Goal: Task Accomplishment & Management: Manage account settings

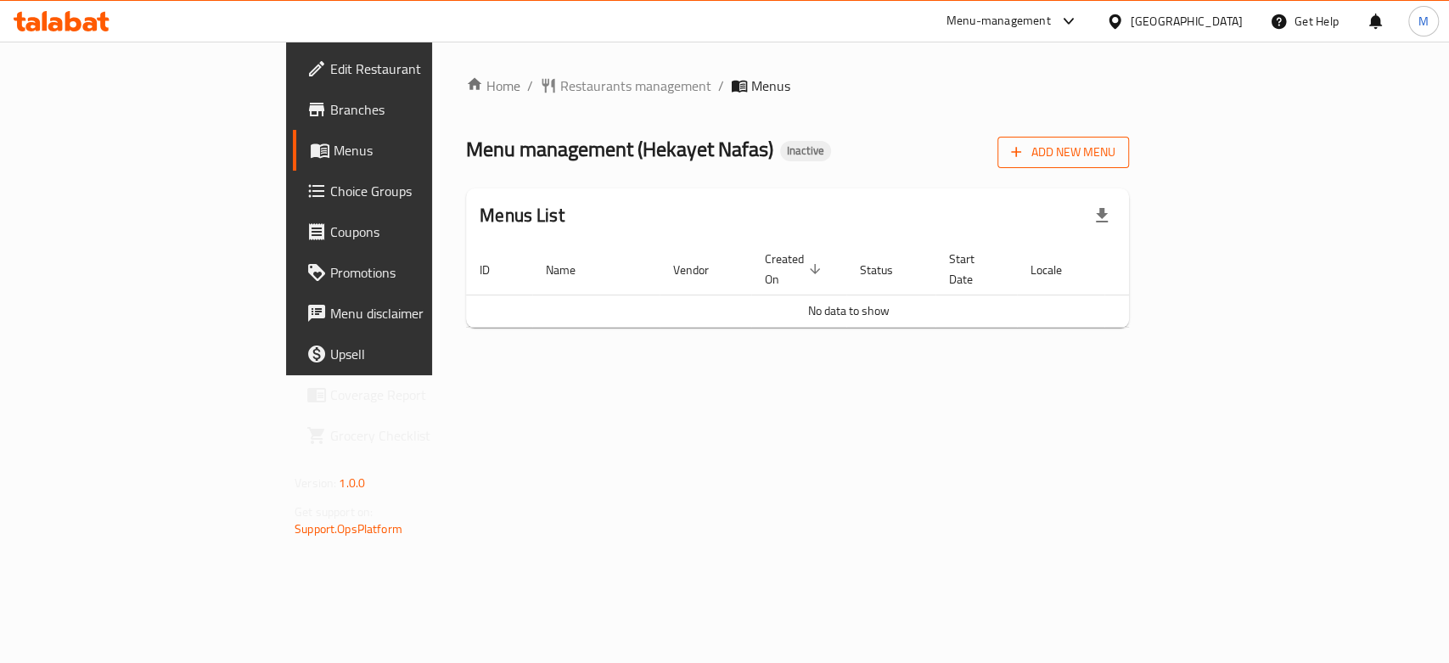
click at [1115, 150] on span "Add New Menu" at bounding box center [1063, 152] width 104 height 21
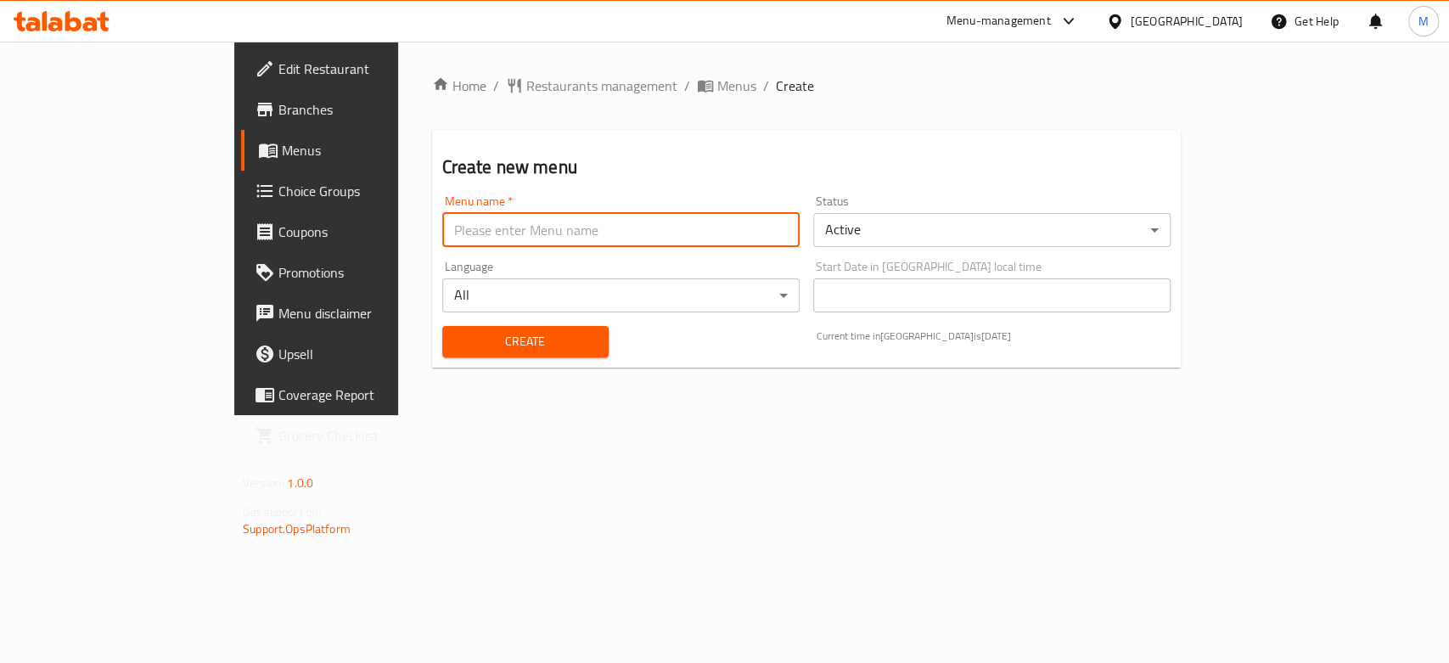
click at [584, 230] on input "text" at bounding box center [620, 230] width 357 height 34
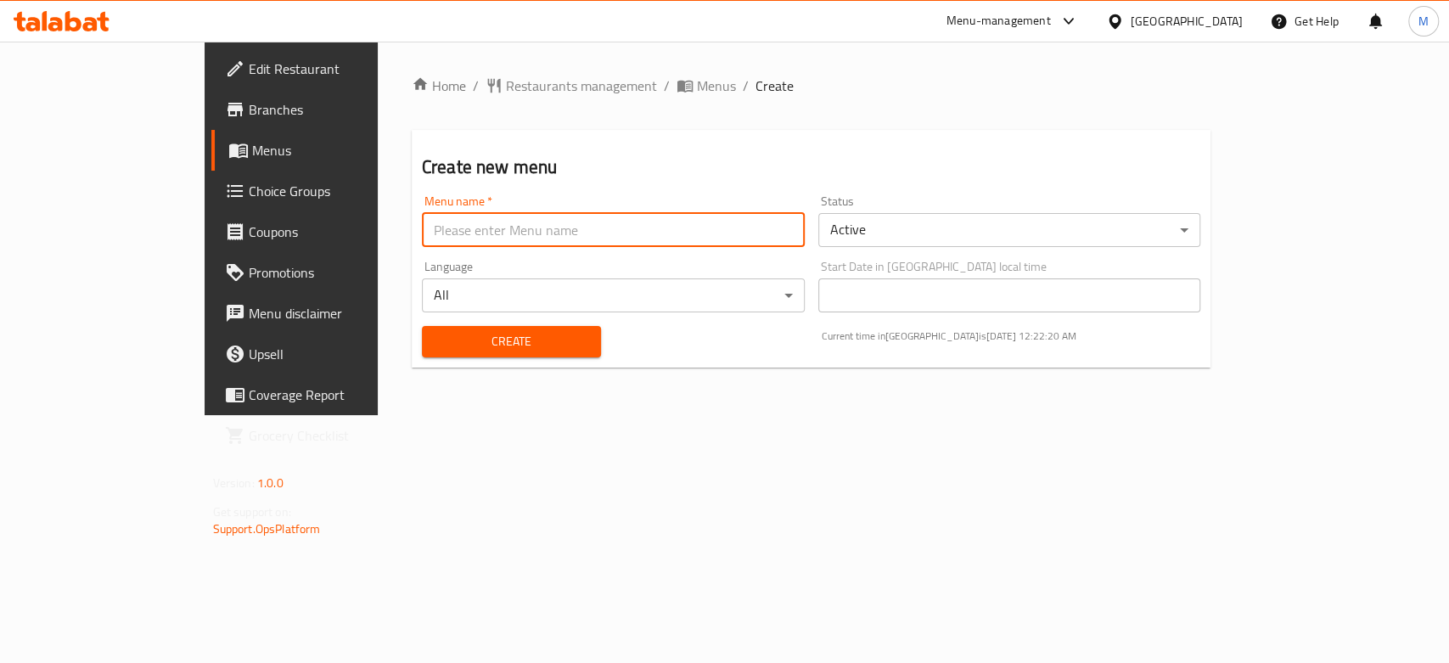
type input "new 1"
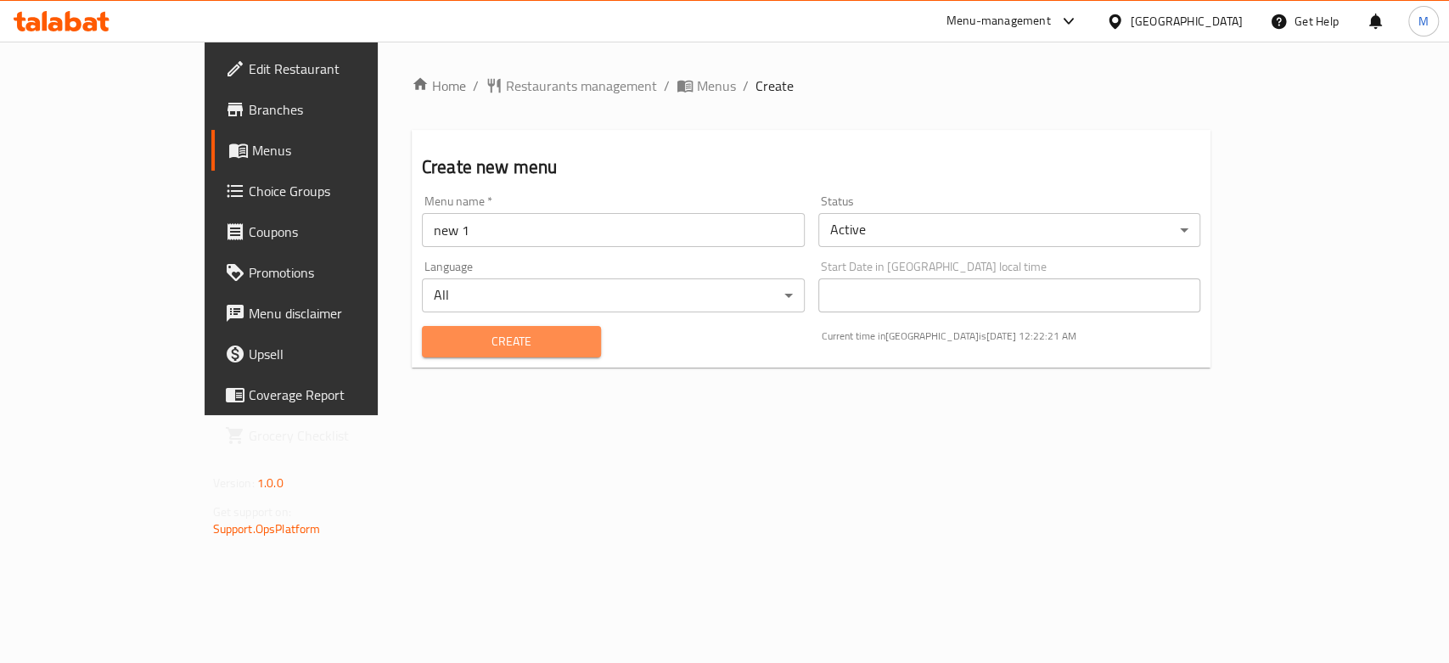
click at [435, 350] on span "Create" at bounding box center [511, 341] width 152 height 21
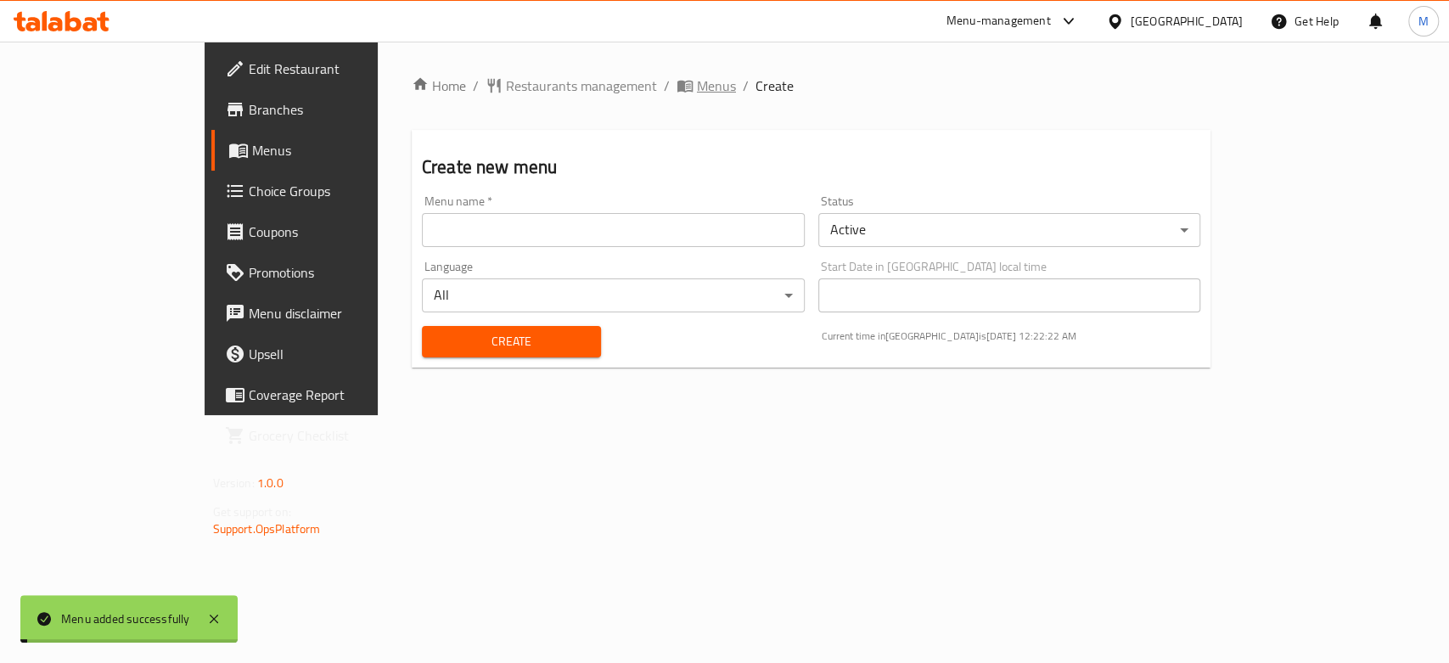
click at [697, 91] on span "Menus" at bounding box center [716, 86] width 39 height 20
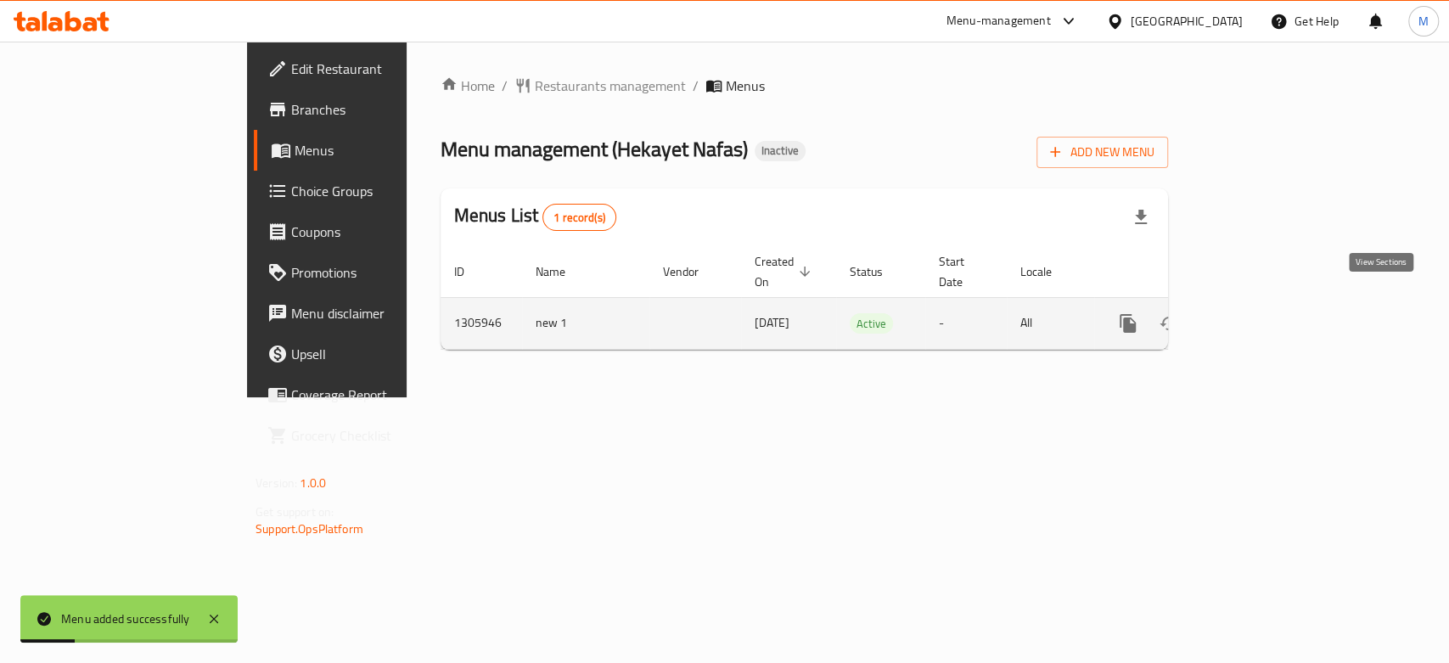
click at [1261, 313] on icon "enhanced table" at bounding box center [1250, 323] width 20 height 20
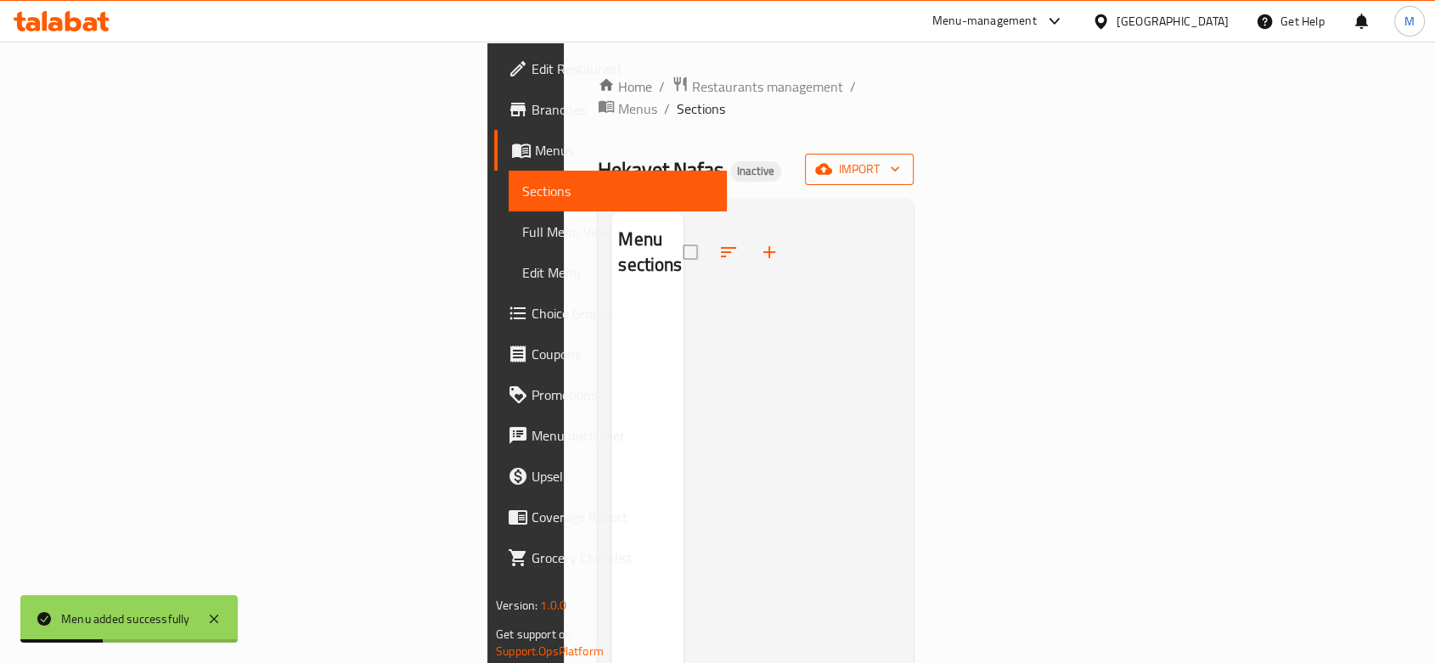
click at [900, 159] on span "import" at bounding box center [858, 169] width 81 height 21
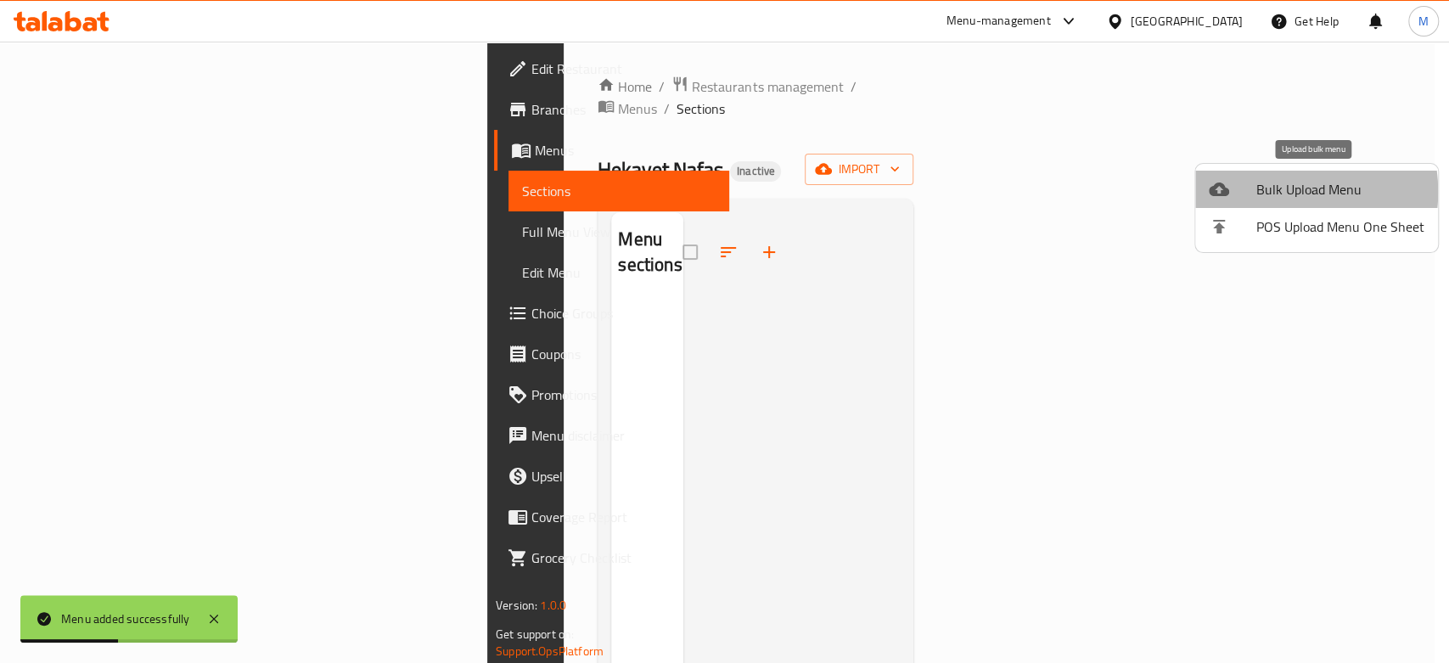
click at [1272, 192] on span "Bulk Upload Menu" at bounding box center [1340, 189] width 168 height 20
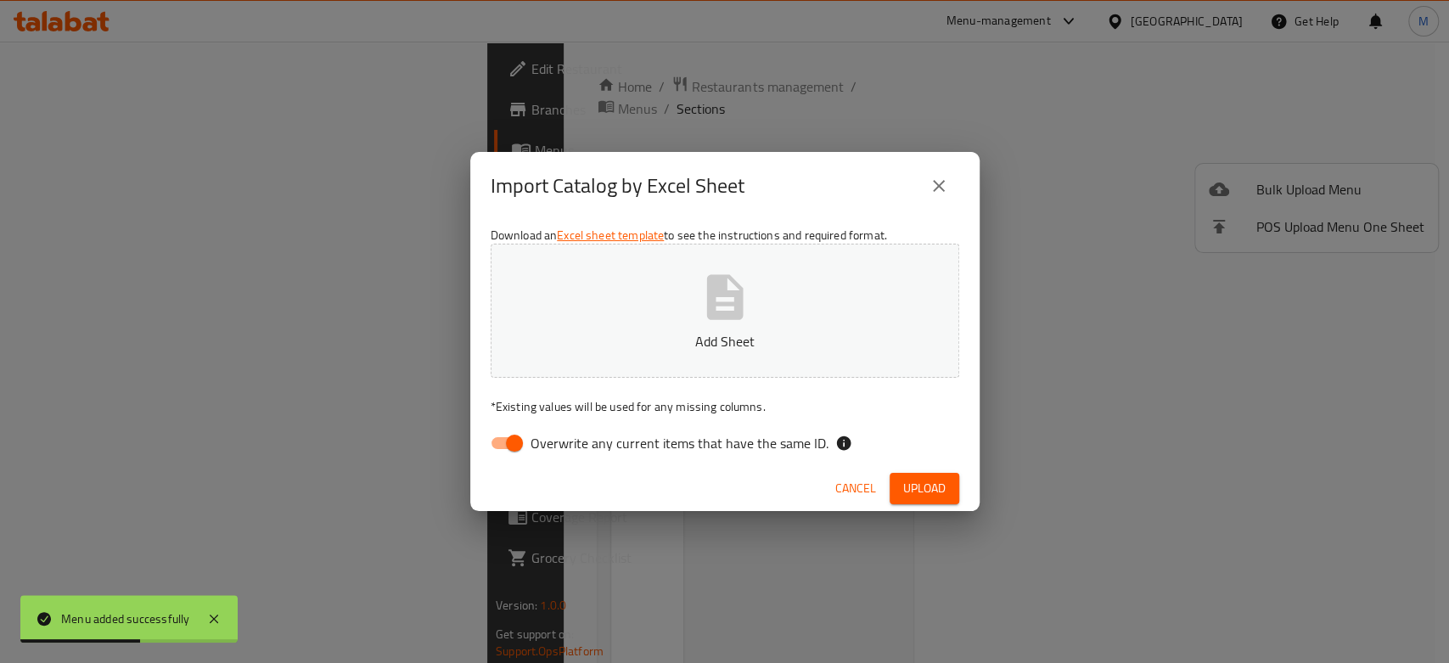
click at [506, 447] on input "Overwrite any current items that have the same ID." at bounding box center [514, 443] width 97 height 32
checkbox input "false"
click at [705, 298] on icon "button" at bounding box center [725, 297] width 54 height 54
click at [940, 480] on span "Upload" at bounding box center [924, 488] width 42 height 21
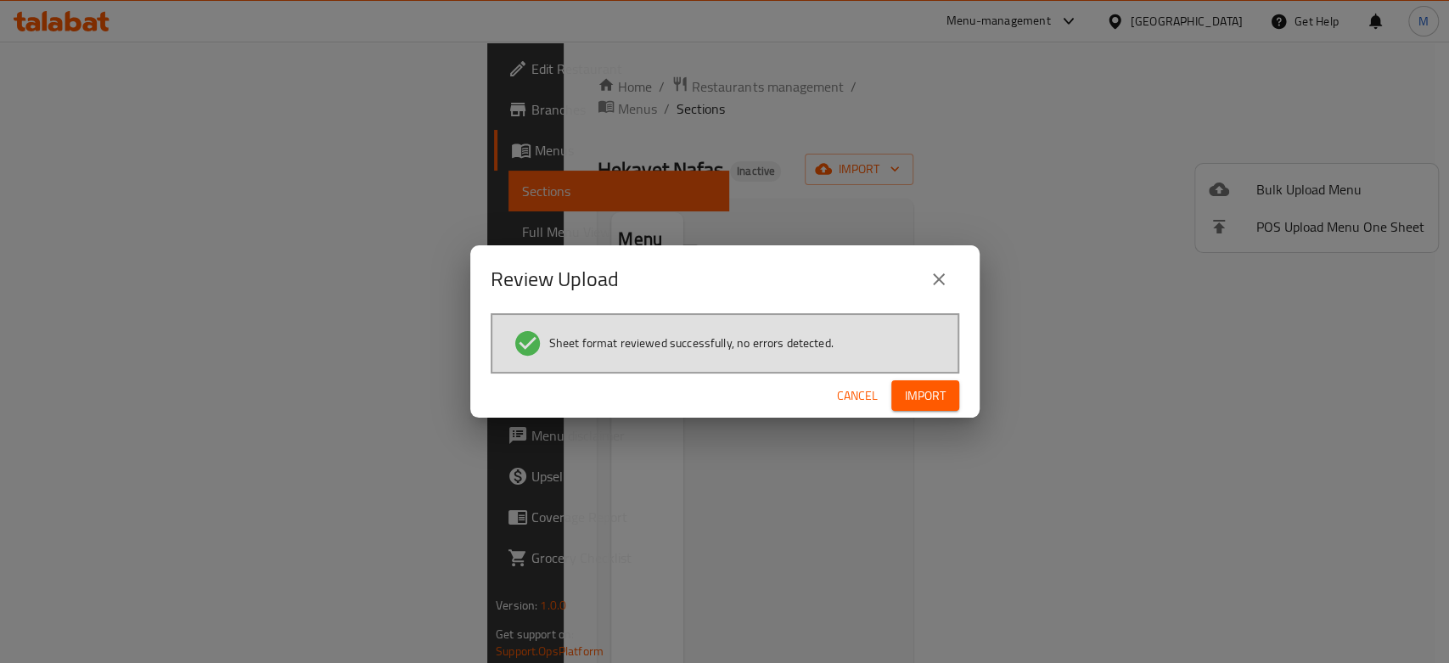
click at [930, 399] on span "Import" at bounding box center [925, 395] width 41 height 21
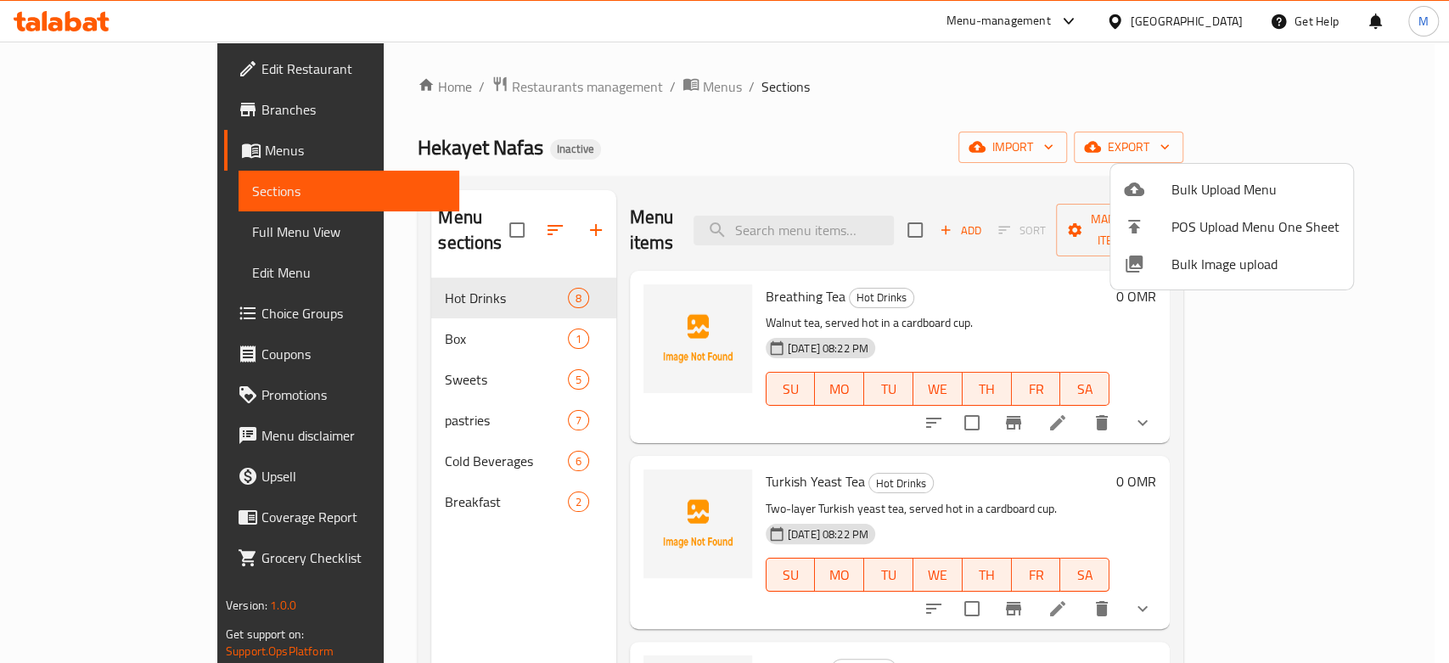
click at [693, 127] on div at bounding box center [724, 331] width 1449 height 663
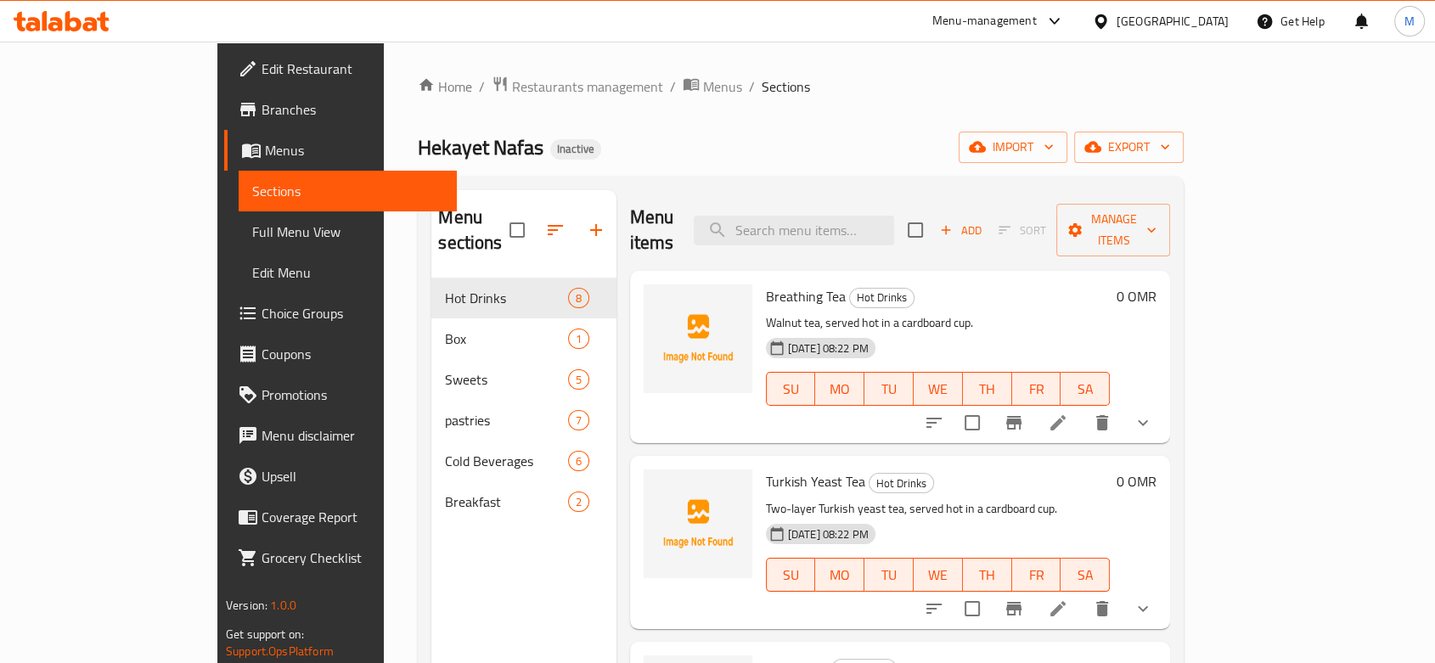
click at [661, 115] on div "Home / Restaurants management / Menus / Sections Hekayet Nafas Inactive import …" at bounding box center [801, 471] width 766 height 791
click at [252, 240] on span "Full Menu View" at bounding box center [347, 232] width 191 height 20
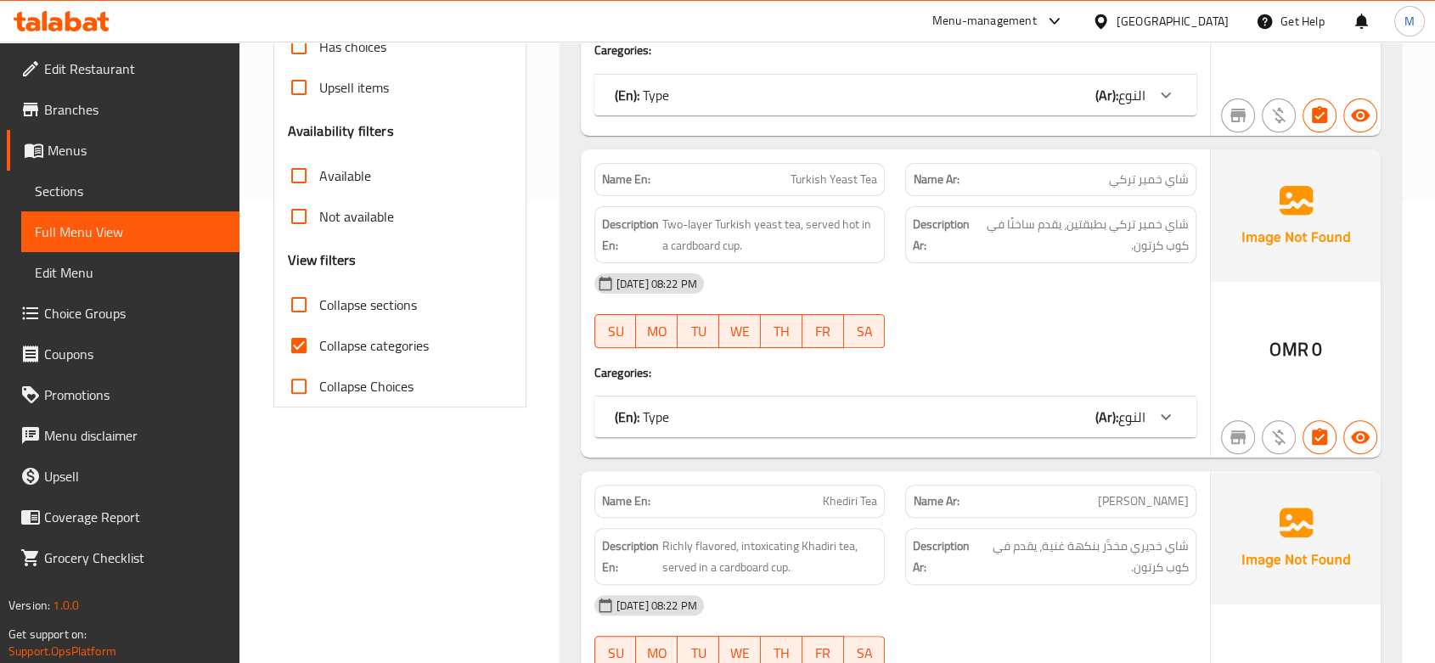
scroll to position [471, 0]
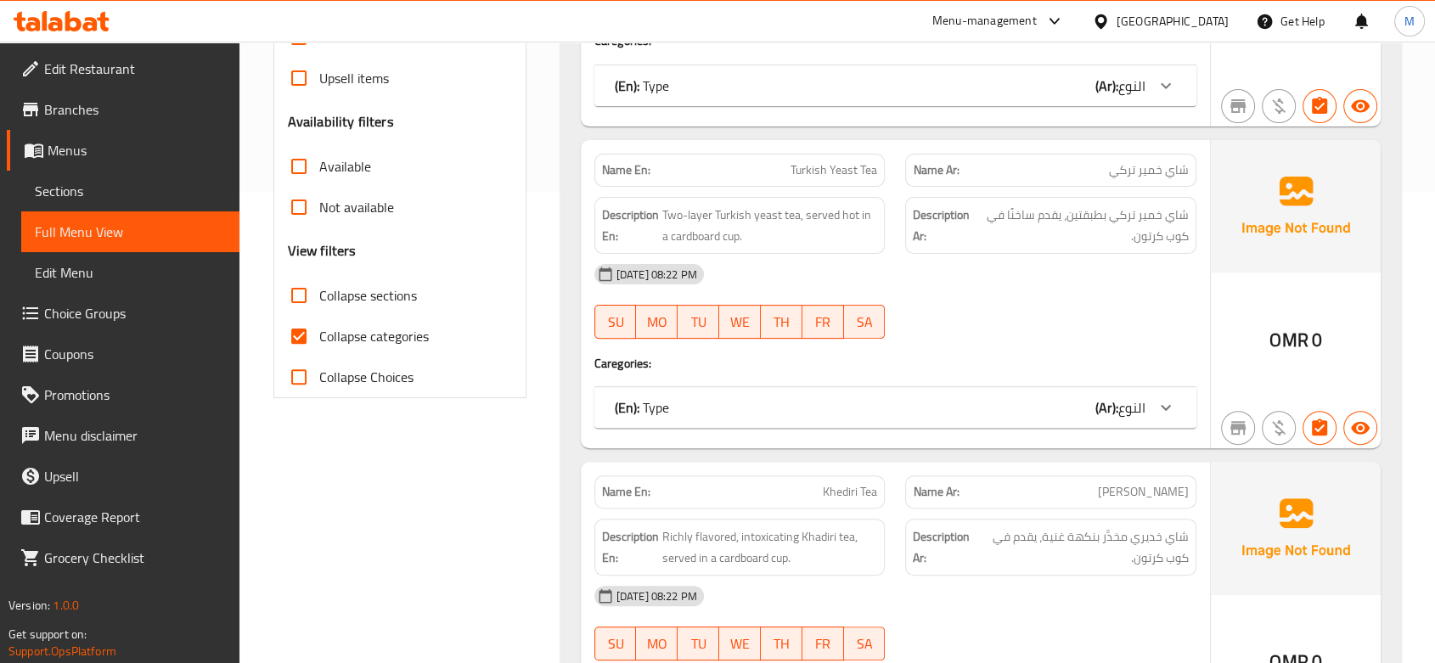
click at [295, 342] on input "Collapse categories" at bounding box center [298, 336] width 41 height 41
checkbox input "false"
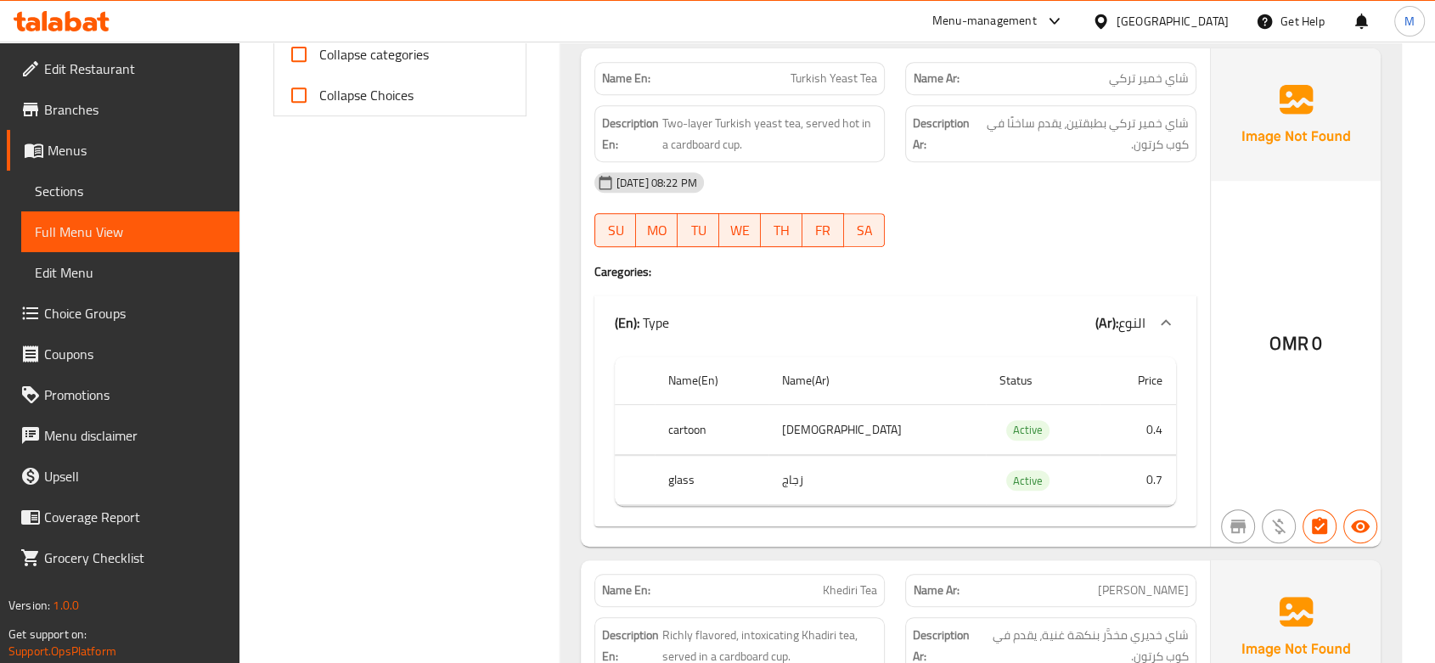
scroll to position [754, 0]
copy td "[DEMOGRAPHIC_DATA]"
click at [94, 320] on span "Choice Groups" at bounding box center [135, 313] width 182 height 20
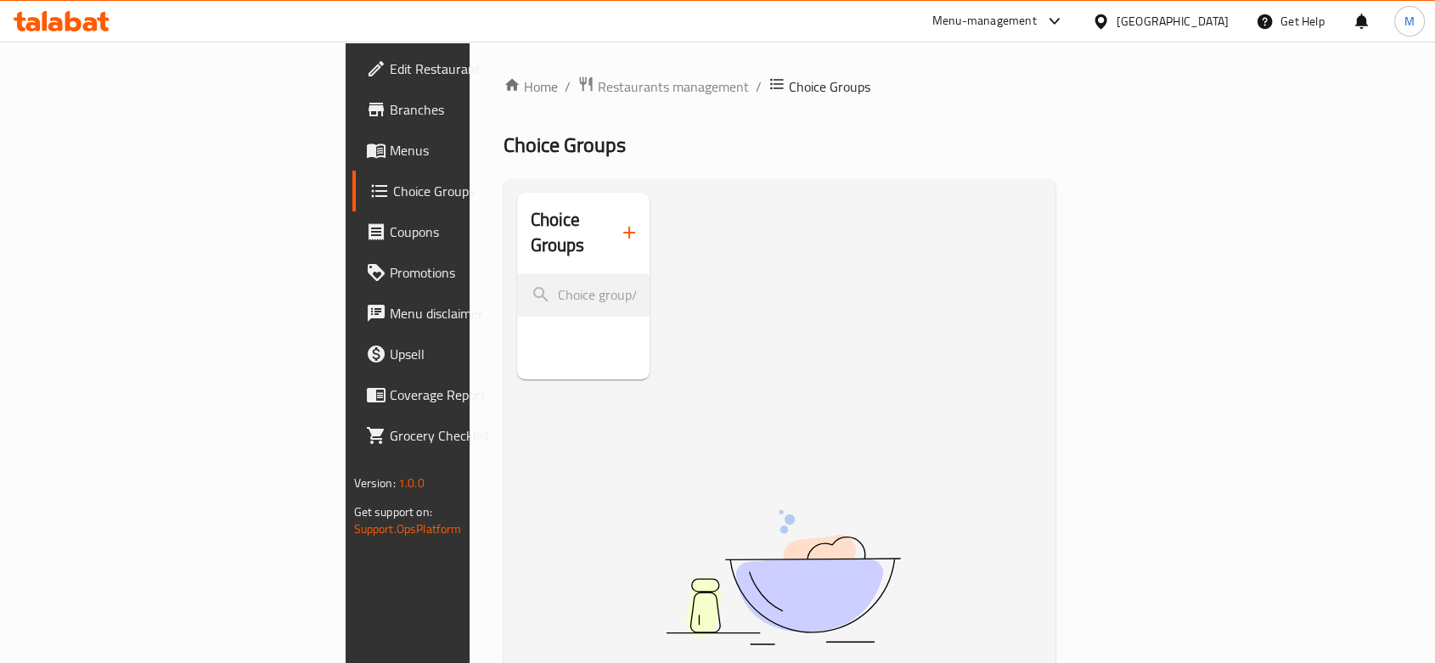
click at [352, 94] on link "Branches" at bounding box center [468, 109] width 233 height 41
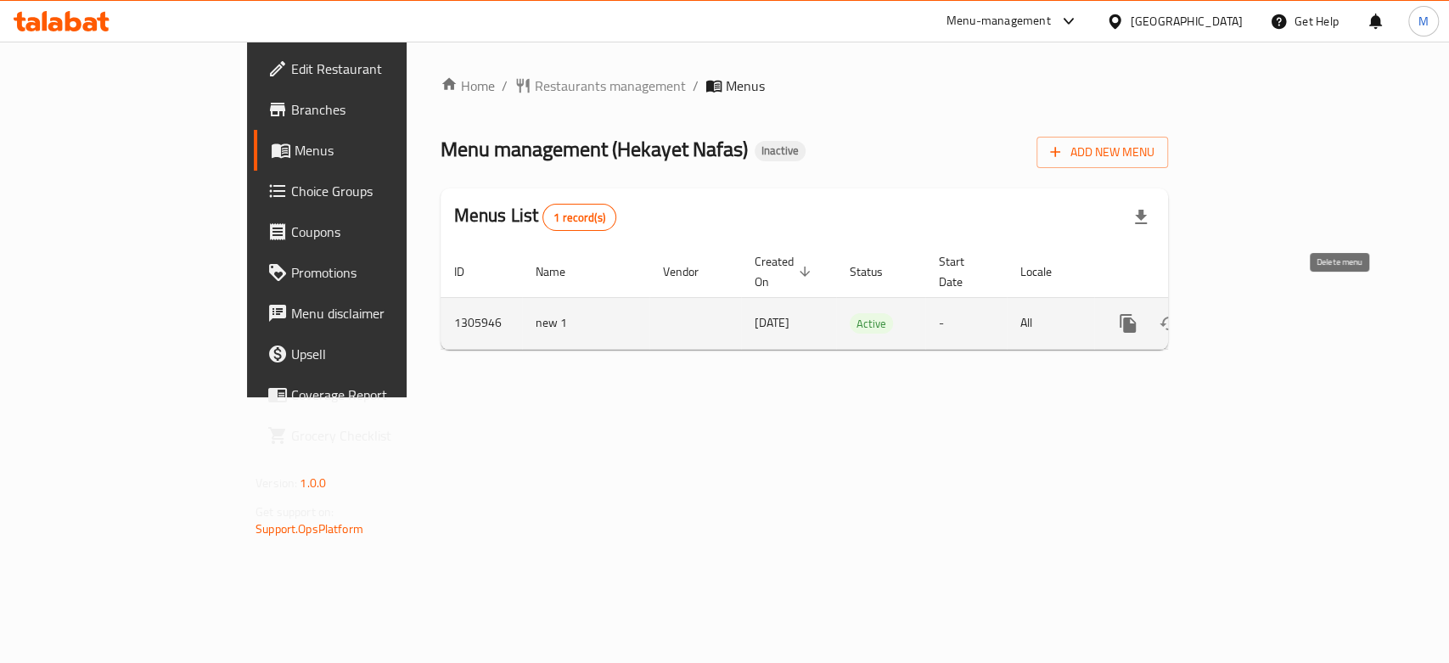
click at [1216, 316] on icon "enhanced table" at bounding box center [1210, 323] width 12 height 15
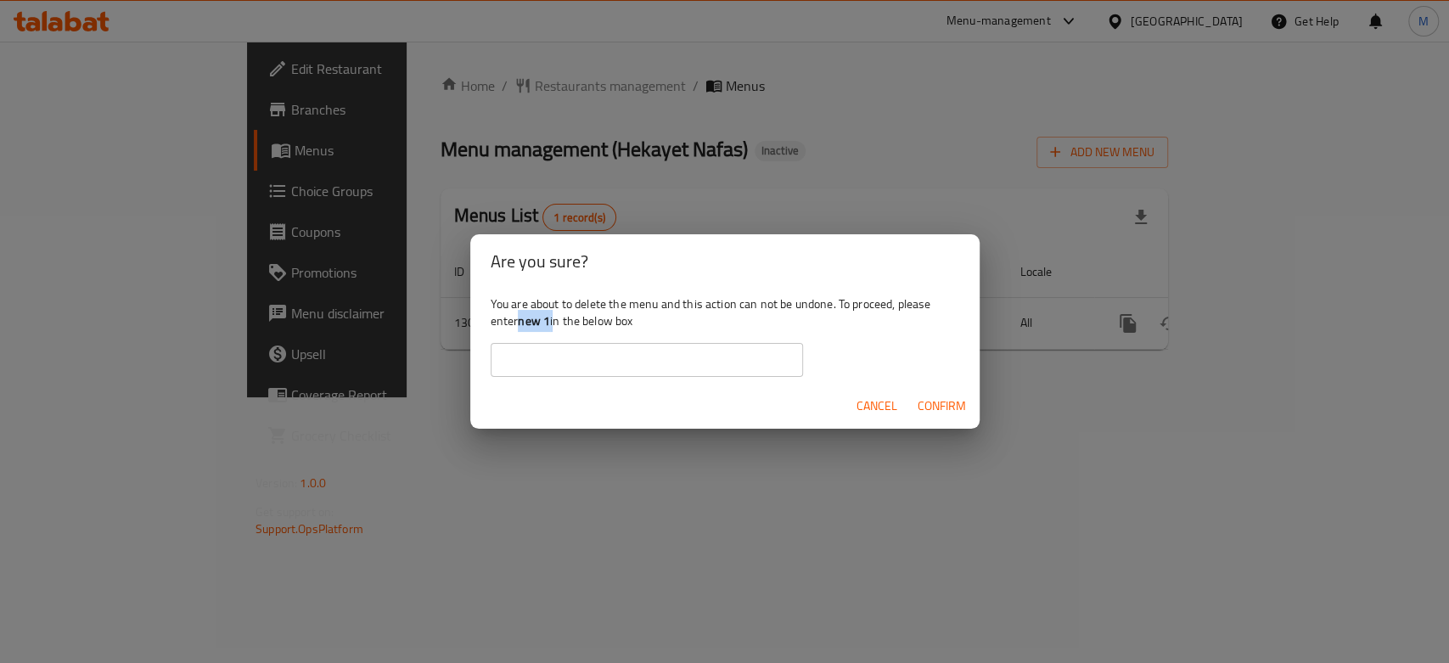
drag, startPoint x: 519, startPoint y: 324, endPoint x: 553, endPoint y: 325, distance: 34.0
click at [553, 325] on div "You are about to delete the menu and this action can not be undone. To proceed,…" at bounding box center [724, 336] width 509 height 95
copy div "new 1"
click at [567, 361] on input "text" at bounding box center [647, 360] width 312 height 34
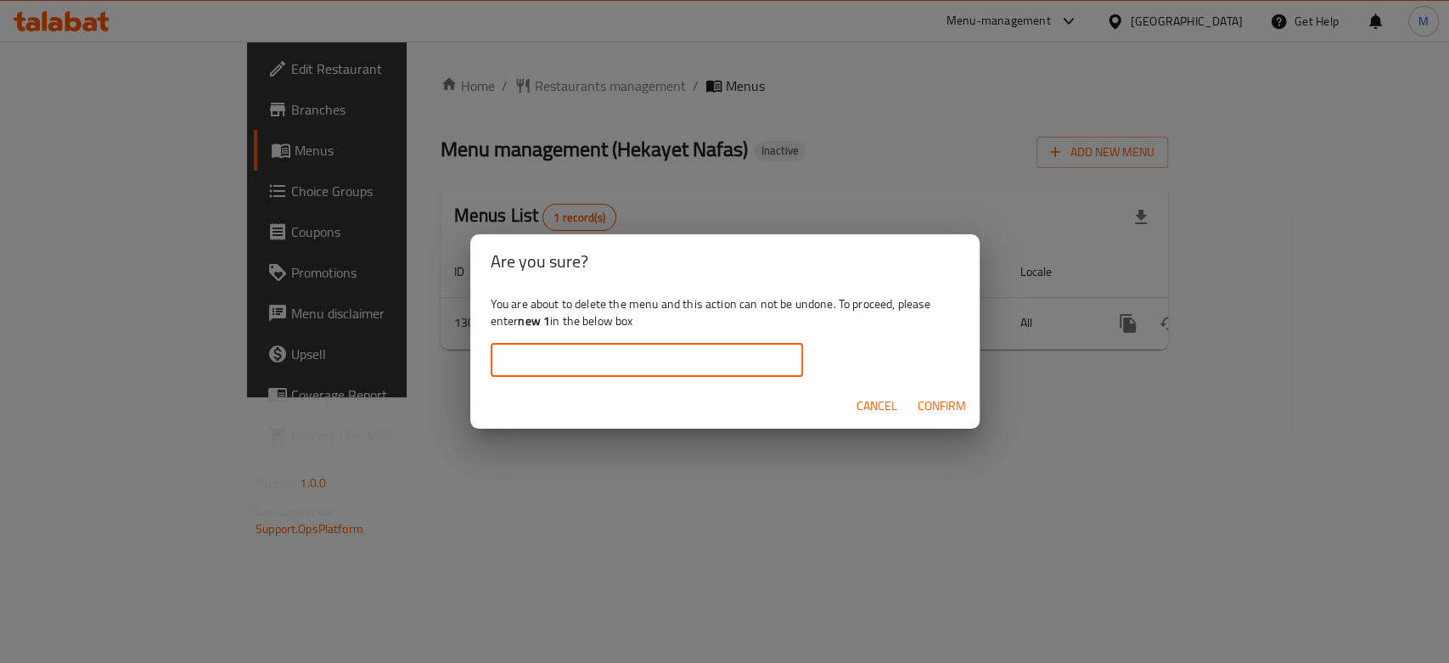
paste input "new 1"
type input "new 1"
click at [948, 408] on span "Confirm" at bounding box center [942, 406] width 48 height 21
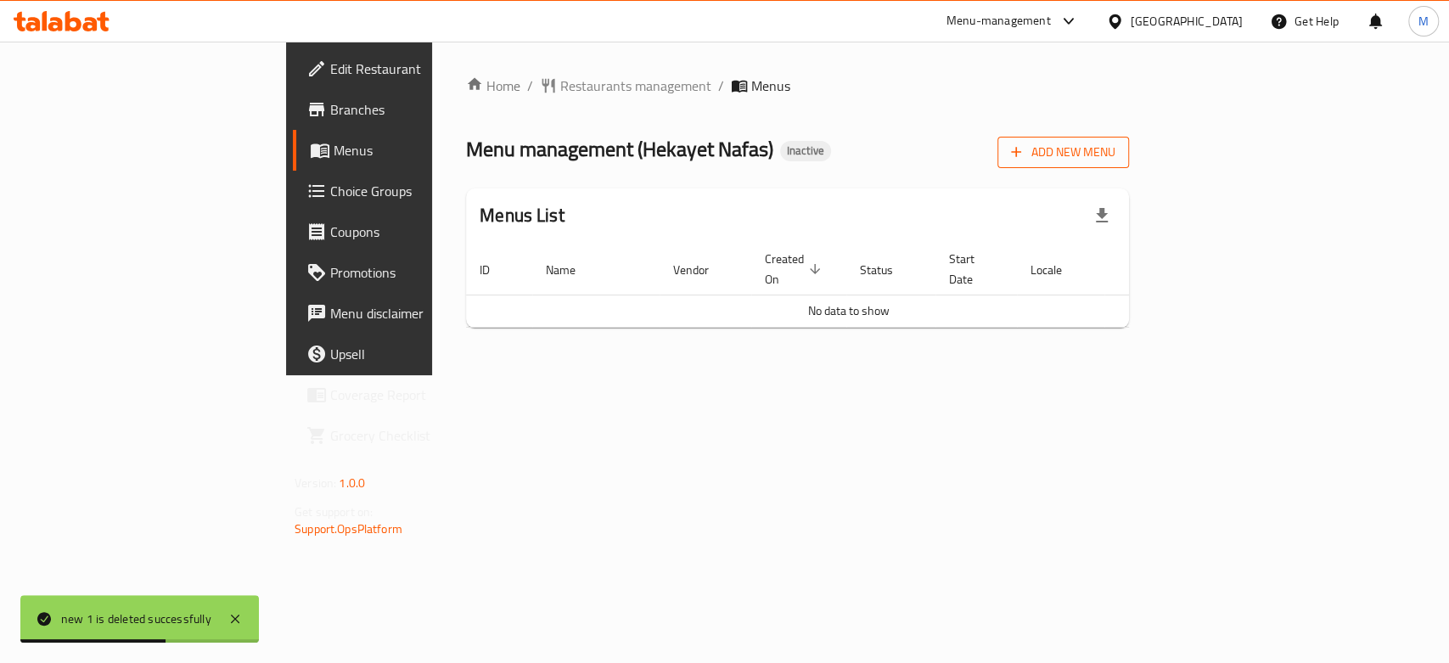
click at [1129, 160] on button "Add New Menu" at bounding box center [1063, 152] width 132 height 31
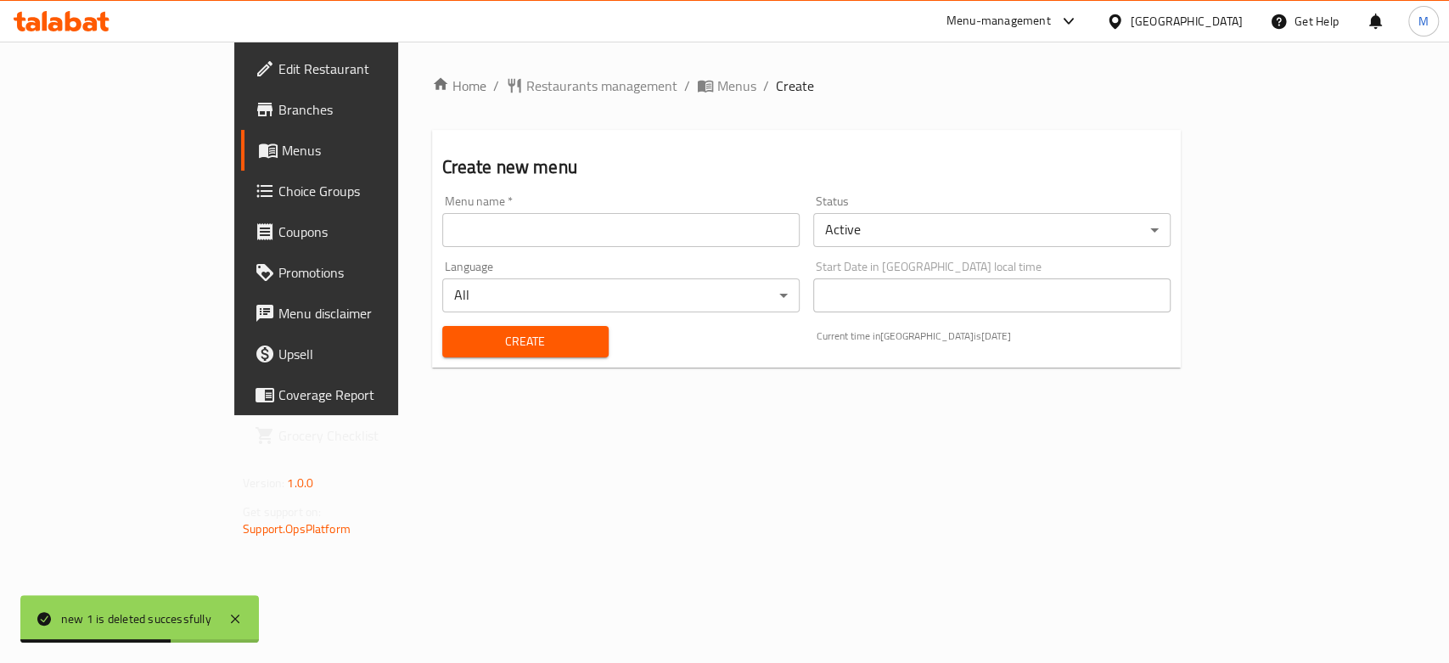
click at [1171, 154] on h2 "Create new menu" at bounding box center [806, 166] width 728 height 25
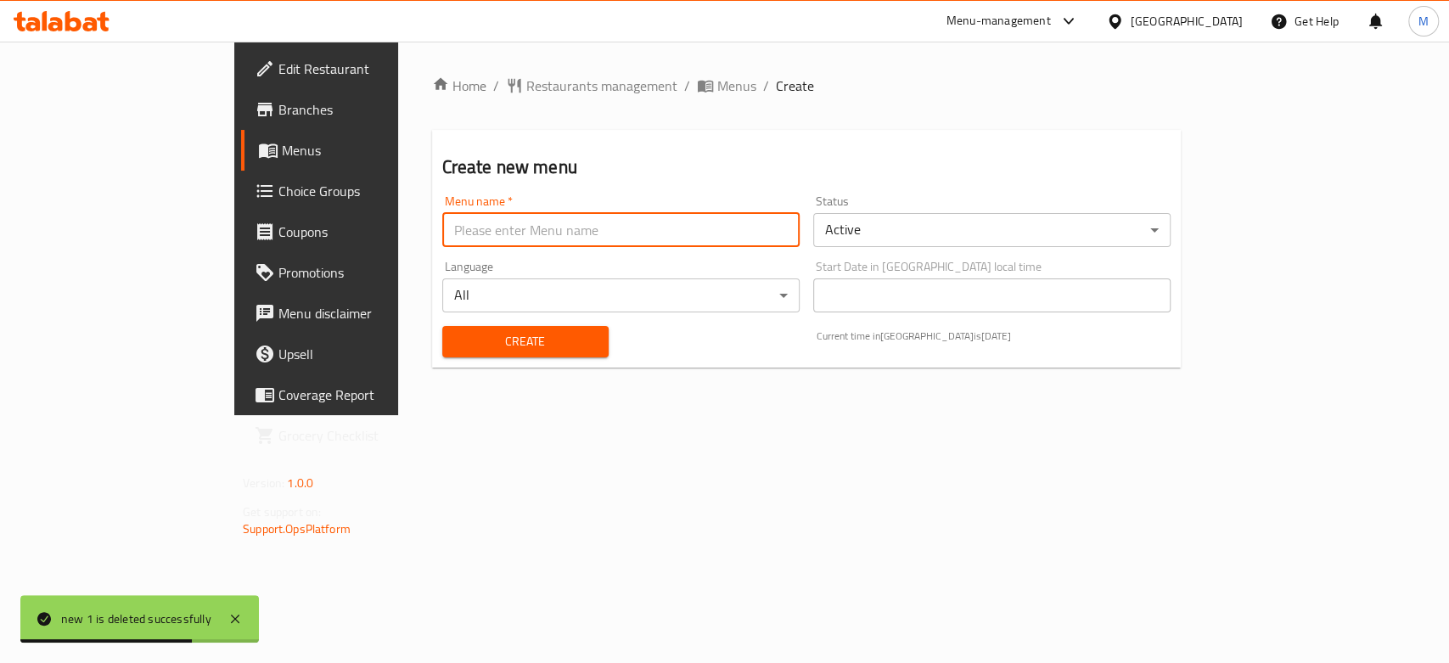
click at [490, 229] on input "text" at bounding box center [620, 230] width 357 height 34
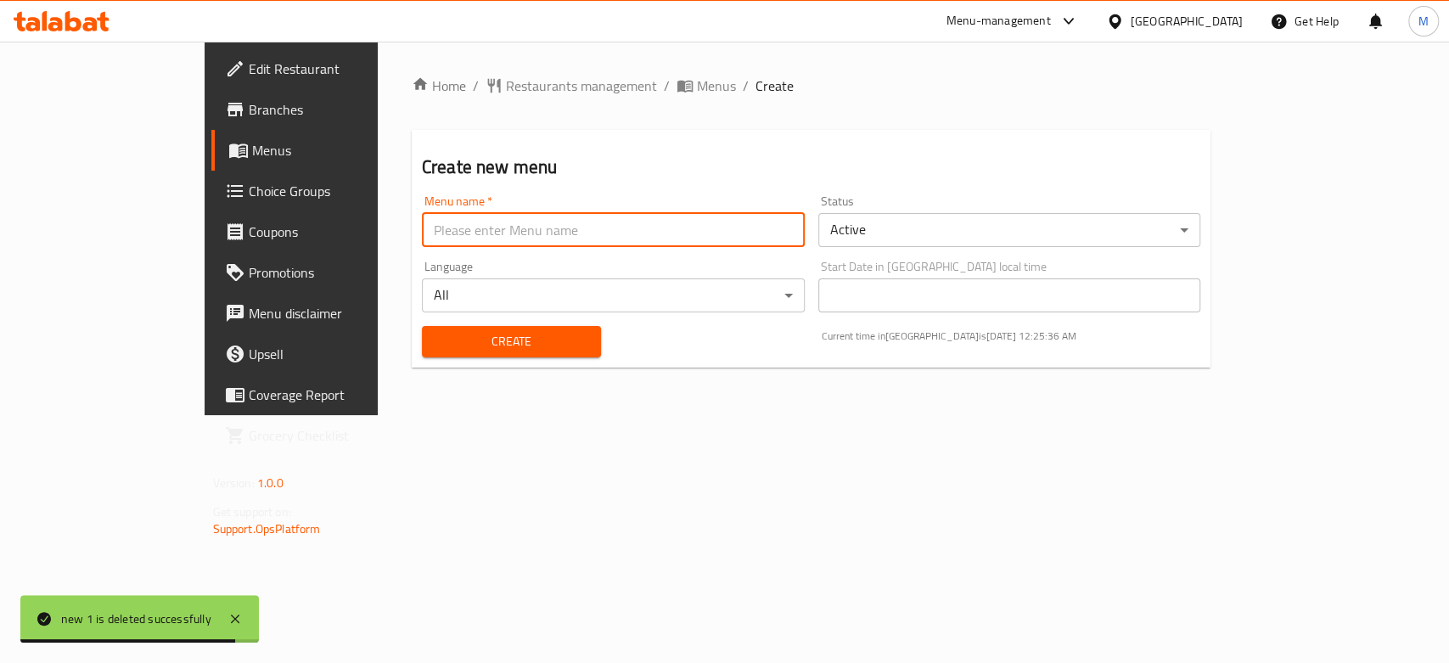
type input "new 1"
click at [435, 331] on span "Create" at bounding box center [511, 341] width 152 height 21
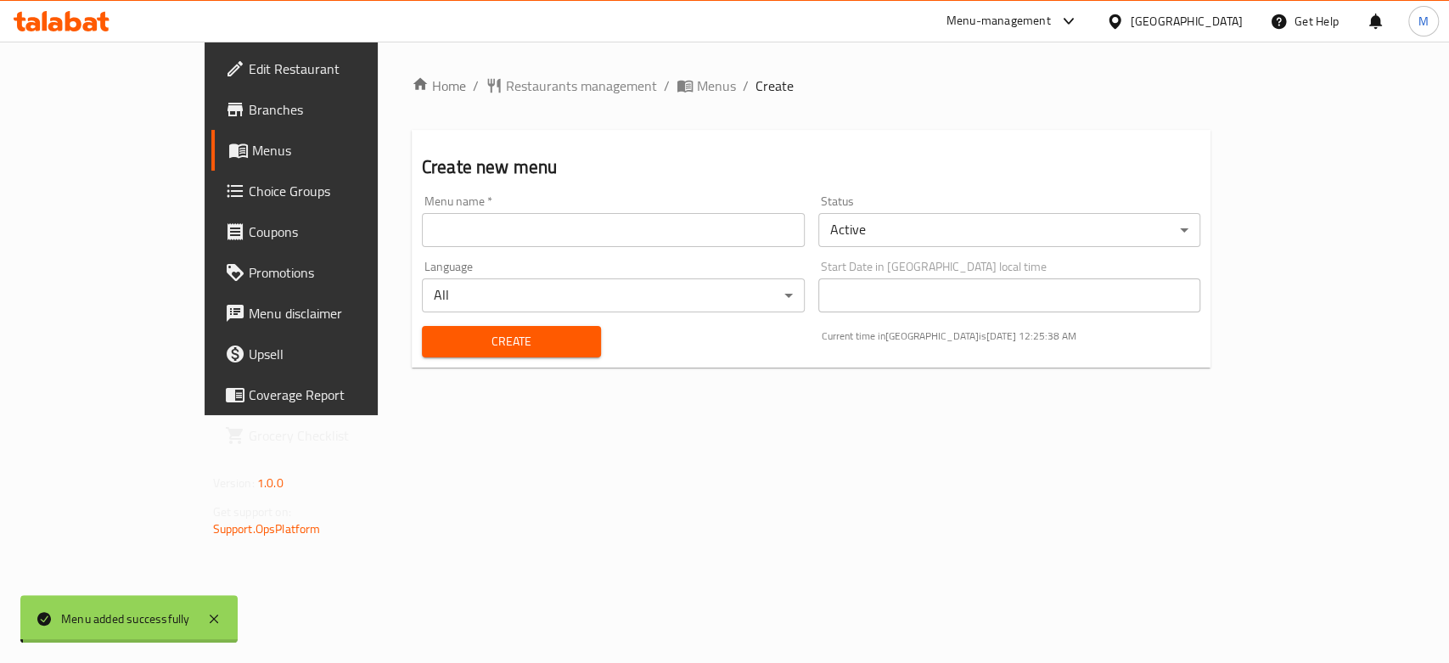
click at [697, 88] on span "Menus" at bounding box center [716, 86] width 39 height 20
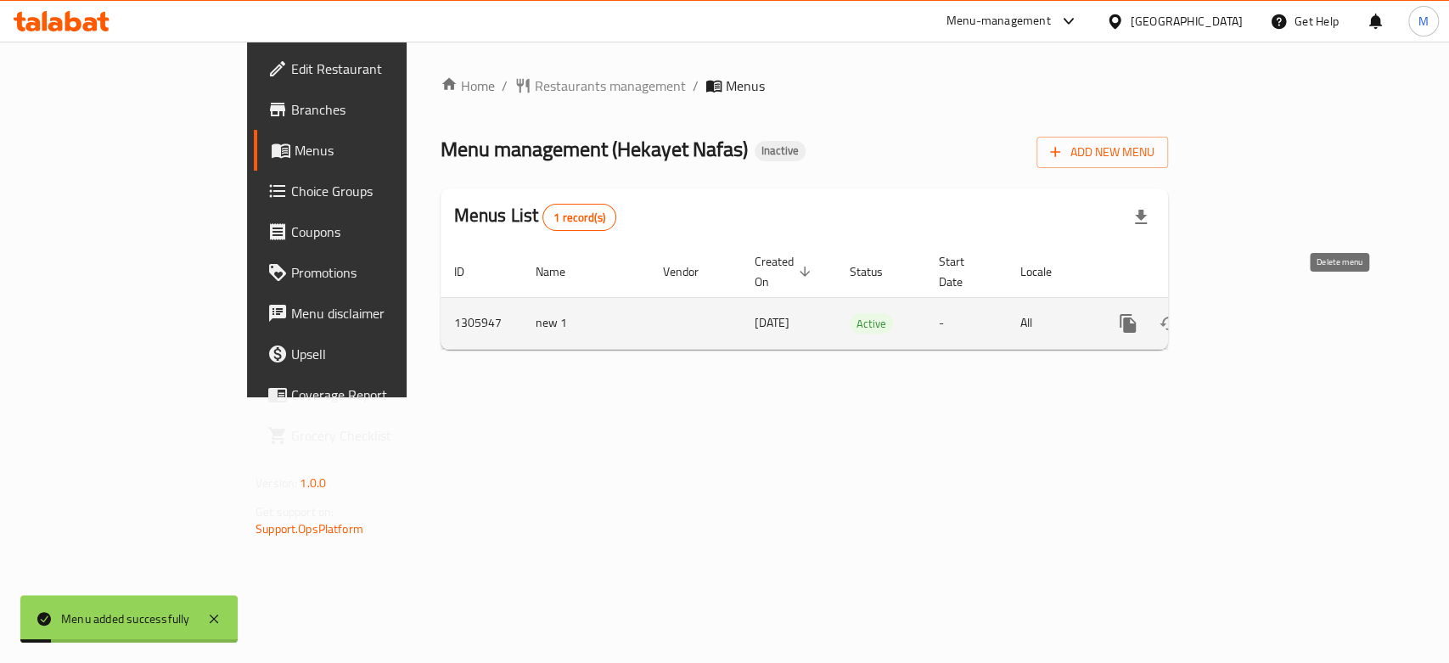
click at [1271, 304] on link "enhanced table" at bounding box center [1250, 323] width 41 height 41
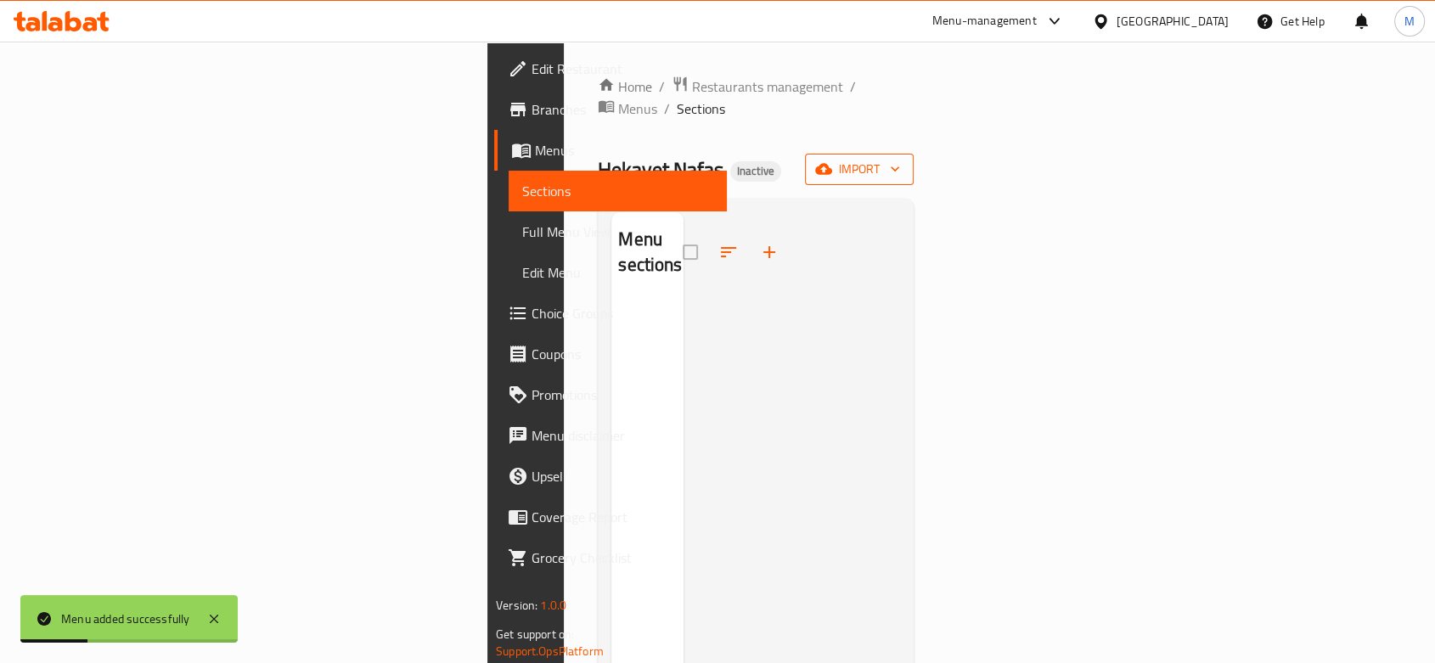
click at [900, 159] on span "import" at bounding box center [858, 169] width 81 height 21
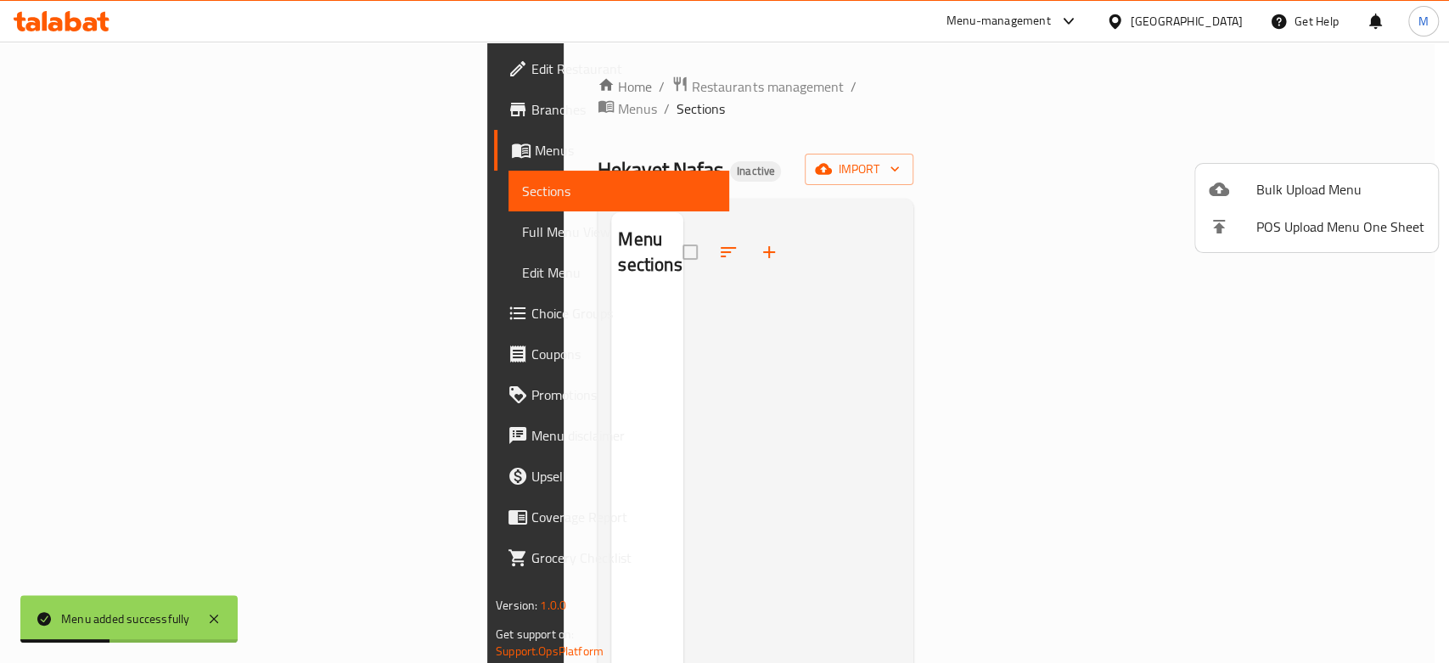
click at [1326, 185] on span "Bulk Upload Menu" at bounding box center [1340, 189] width 168 height 20
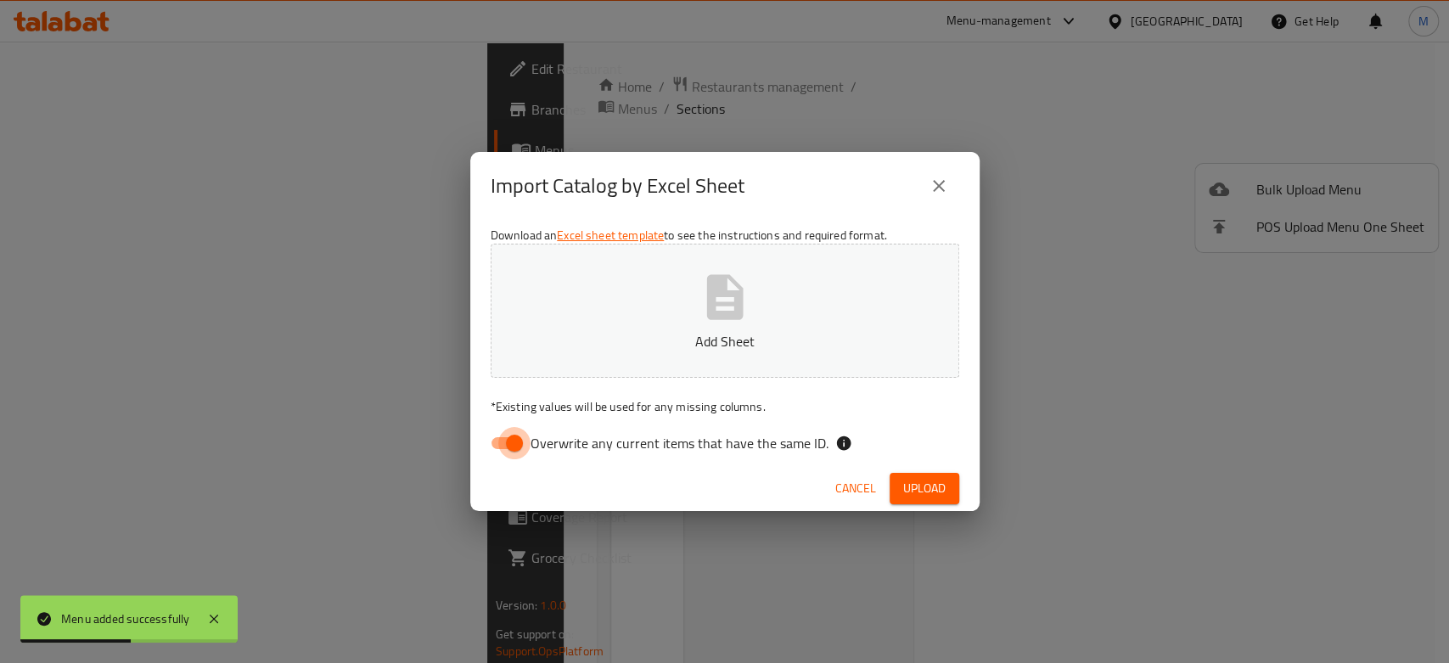
click at [514, 434] on input "Overwrite any current items that have the same ID." at bounding box center [514, 443] width 97 height 32
checkbox input "false"
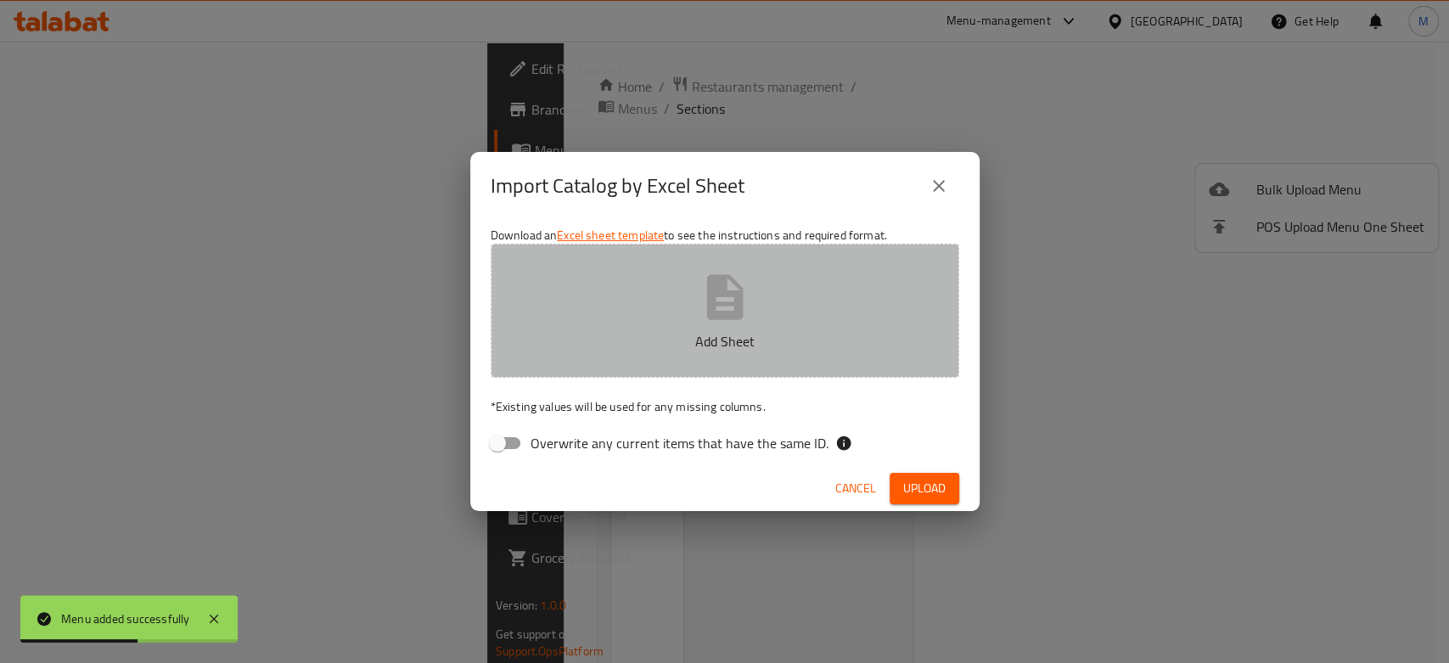
click at [672, 331] on p "Add Sheet" at bounding box center [725, 341] width 416 height 20
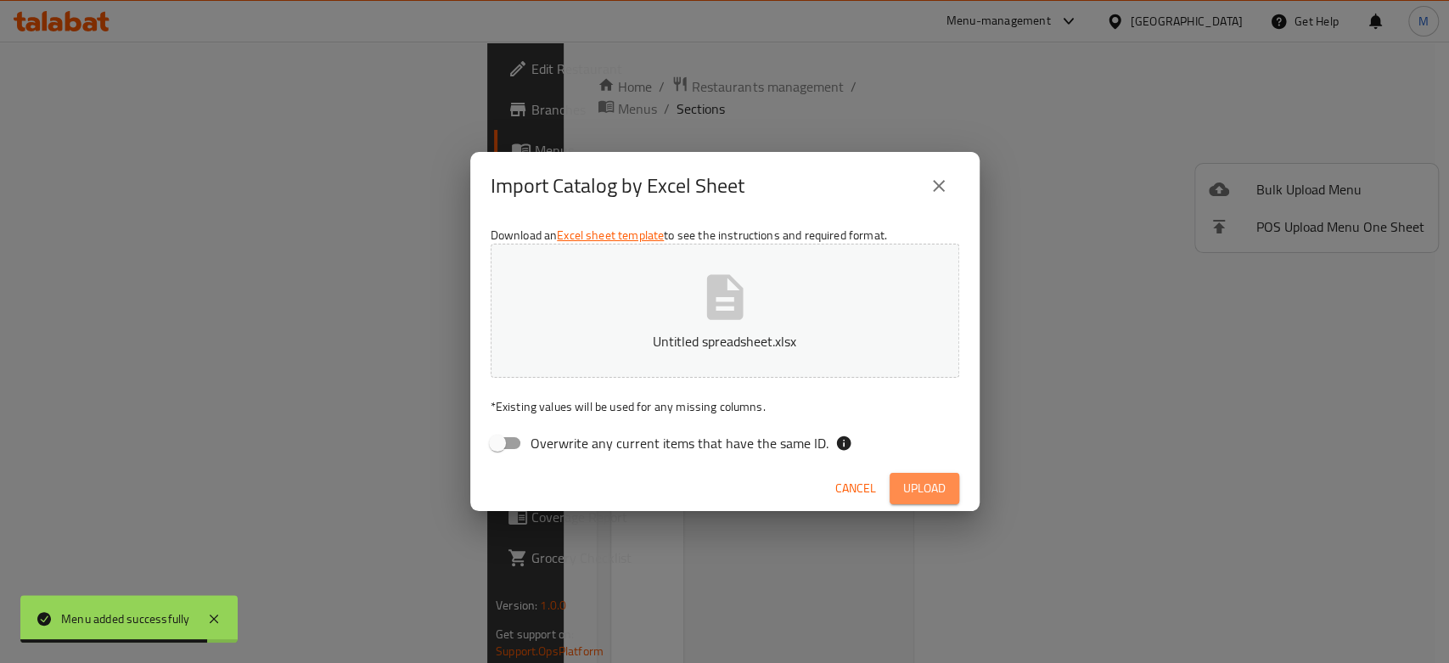
click at [939, 501] on button "Upload" at bounding box center [925, 488] width 70 height 31
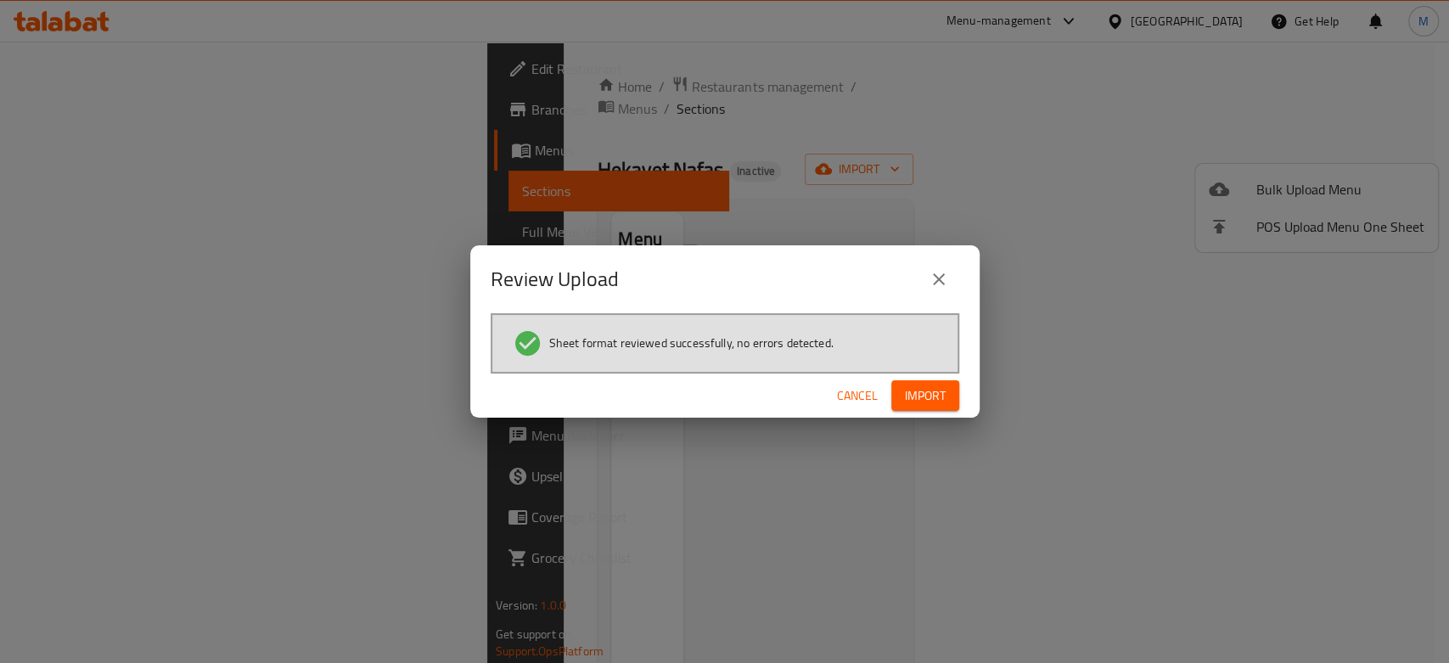
click at [937, 392] on span "Import" at bounding box center [925, 395] width 41 height 21
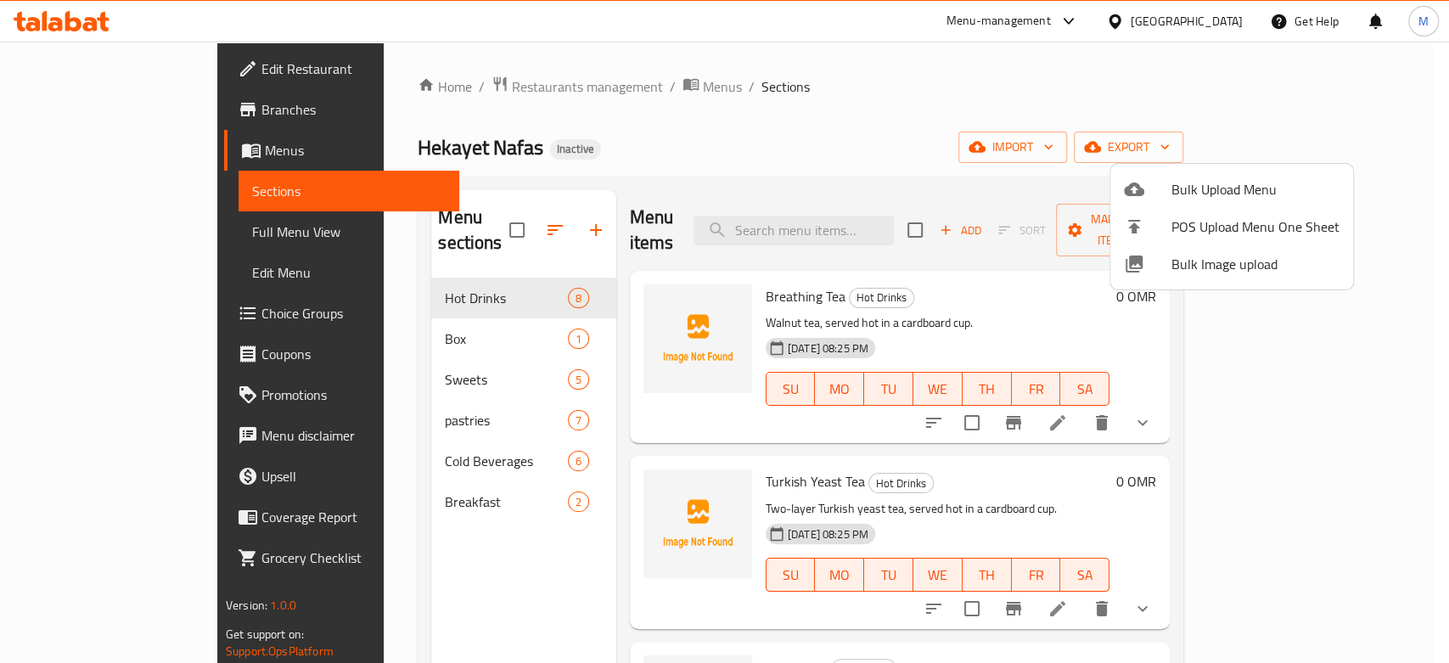
click at [129, 243] on div at bounding box center [724, 331] width 1449 height 663
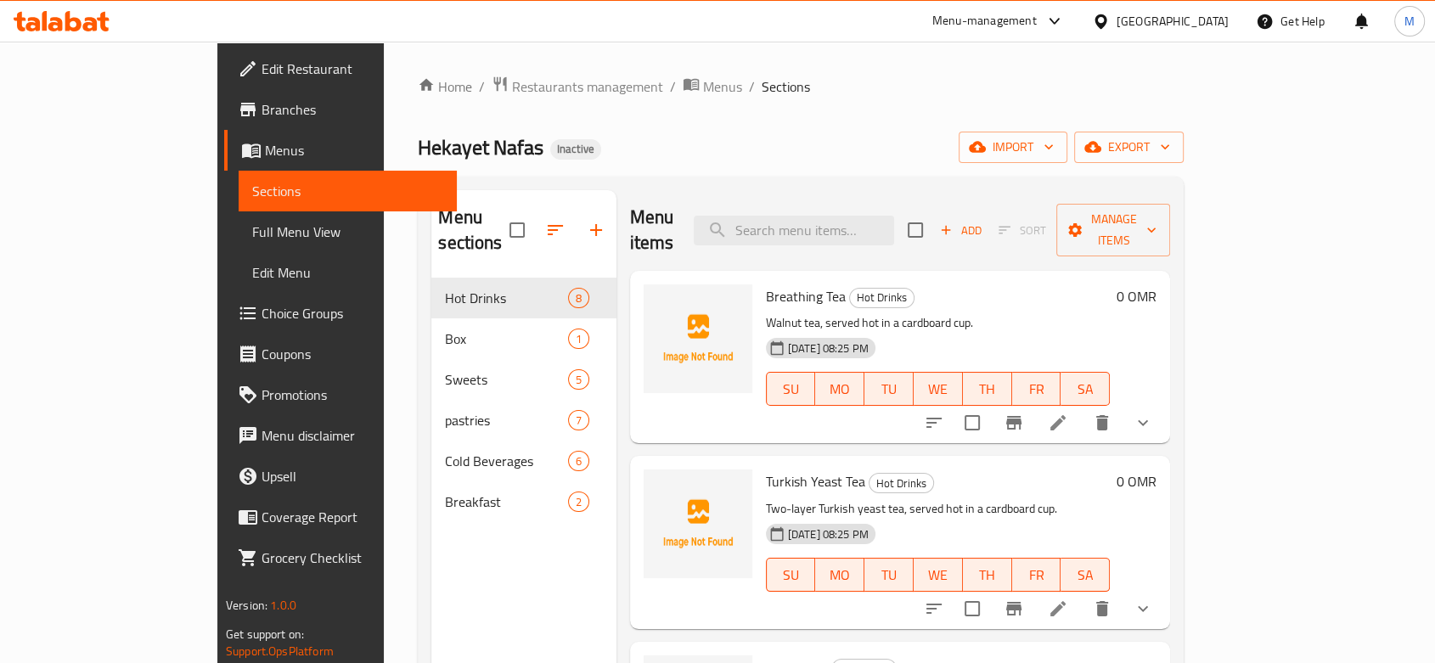
click at [252, 236] on span "Full Menu View" at bounding box center [347, 232] width 191 height 20
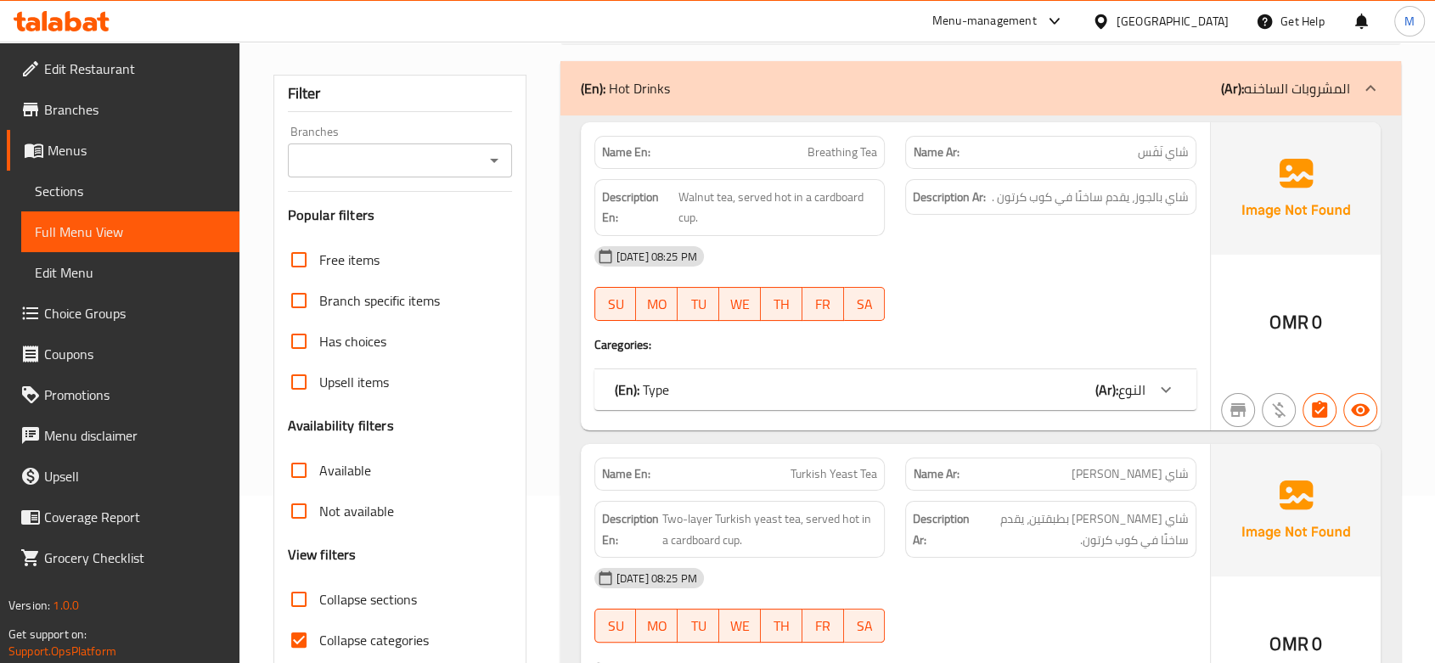
scroll to position [283, 0]
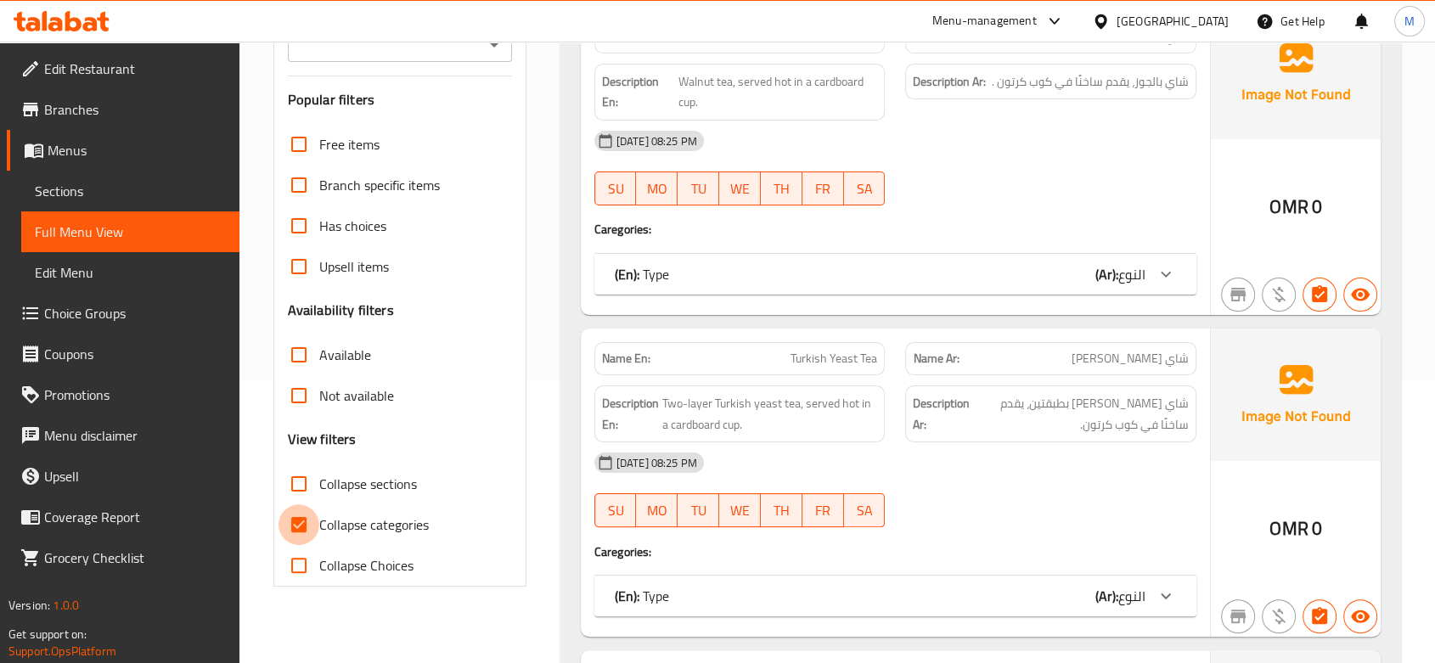
click at [304, 531] on input "Collapse categories" at bounding box center [298, 524] width 41 height 41
checkbox input "false"
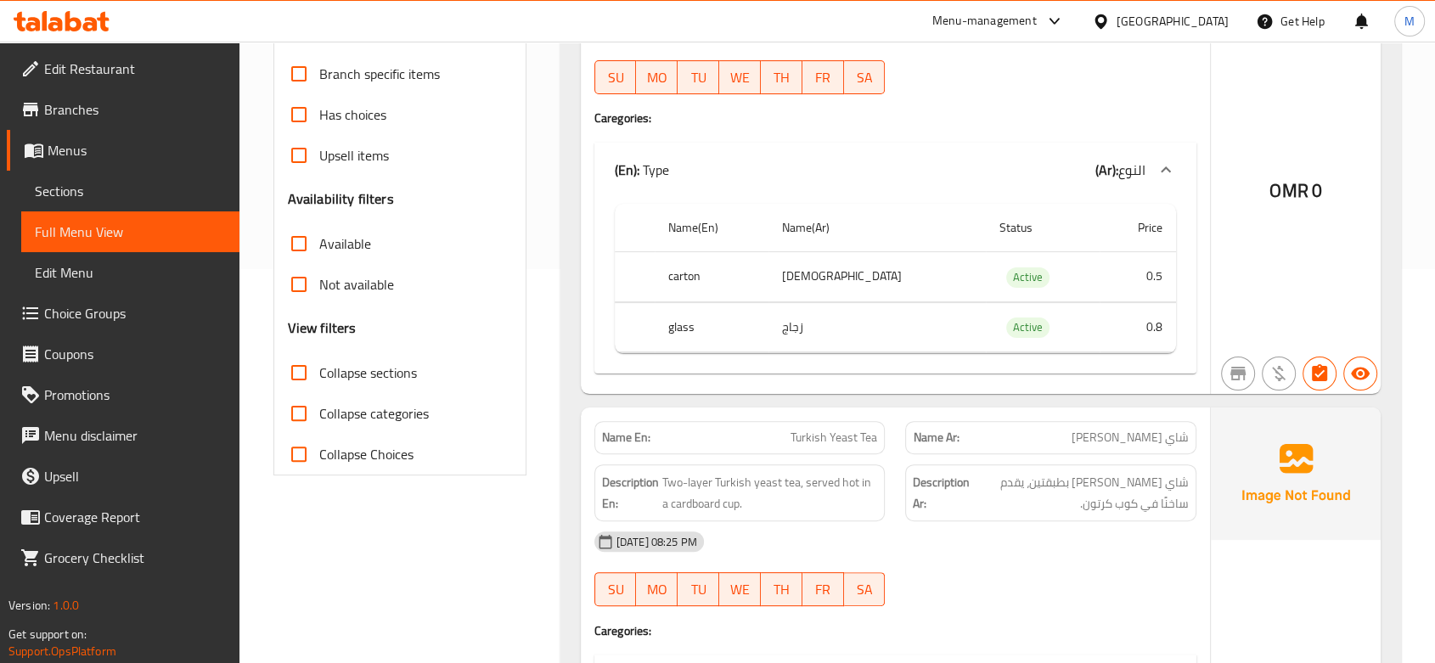
scroll to position [565, 0]
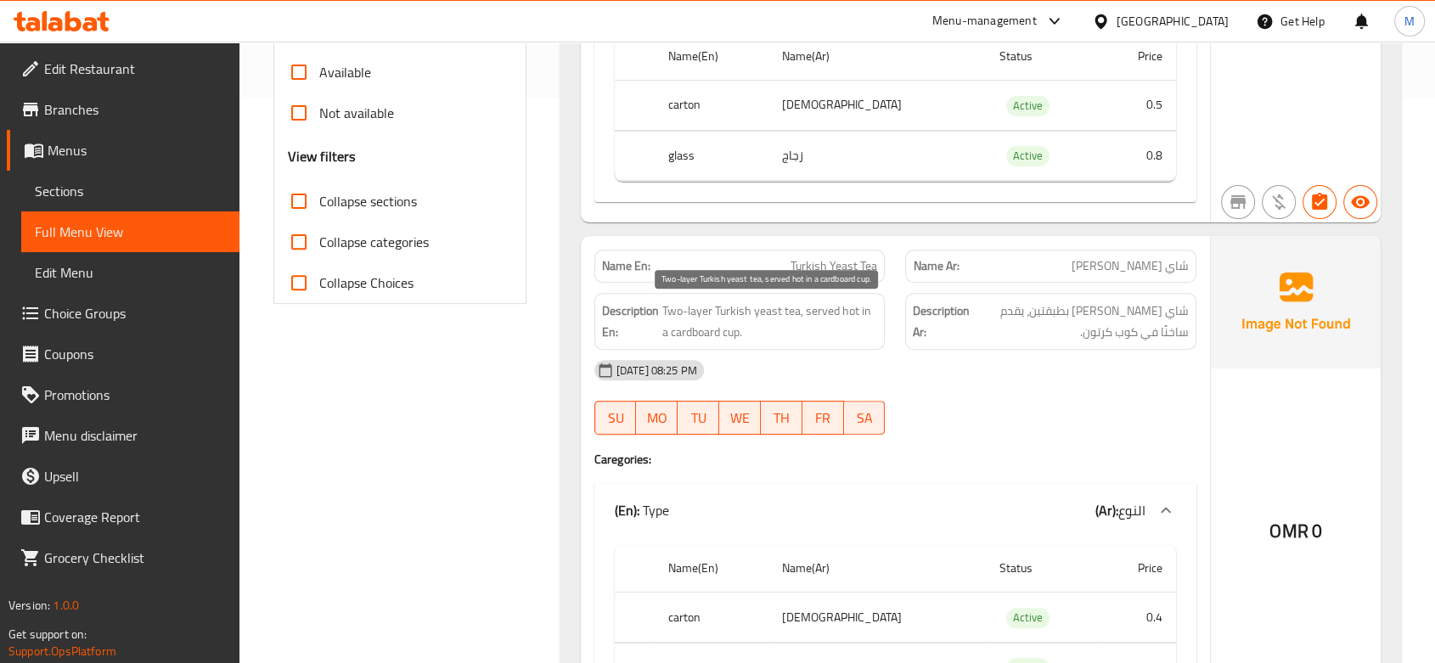
click at [693, 331] on span "Two-layer Turkish yeast tea, served hot in a cardboard cup." at bounding box center [770, 321] width 216 height 42
copy span "cardboard"
click at [1056, 366] on div "[DATE] 08:25 PM" at bounding box center [895, 370] width 622 height 41
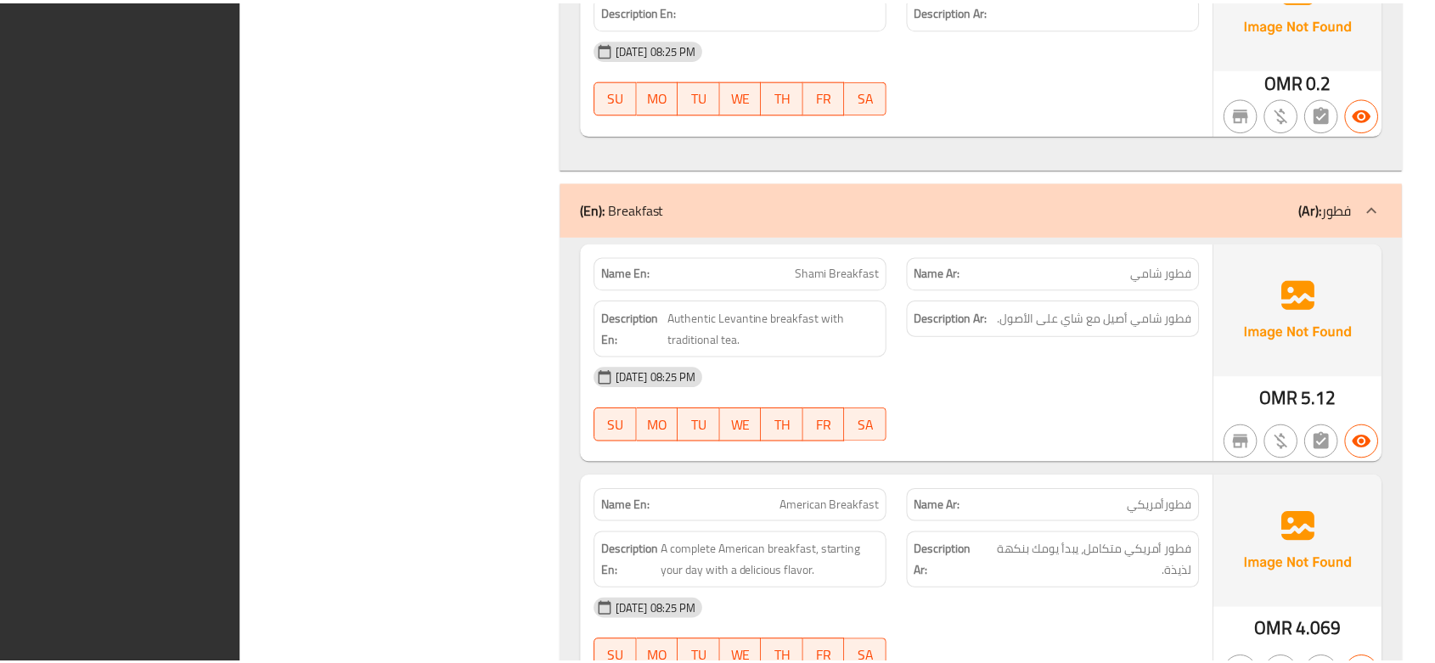
scroll to position [9434, 0]
